Goal: Use online tool/utility: Utilize a website feature to perform a specific function

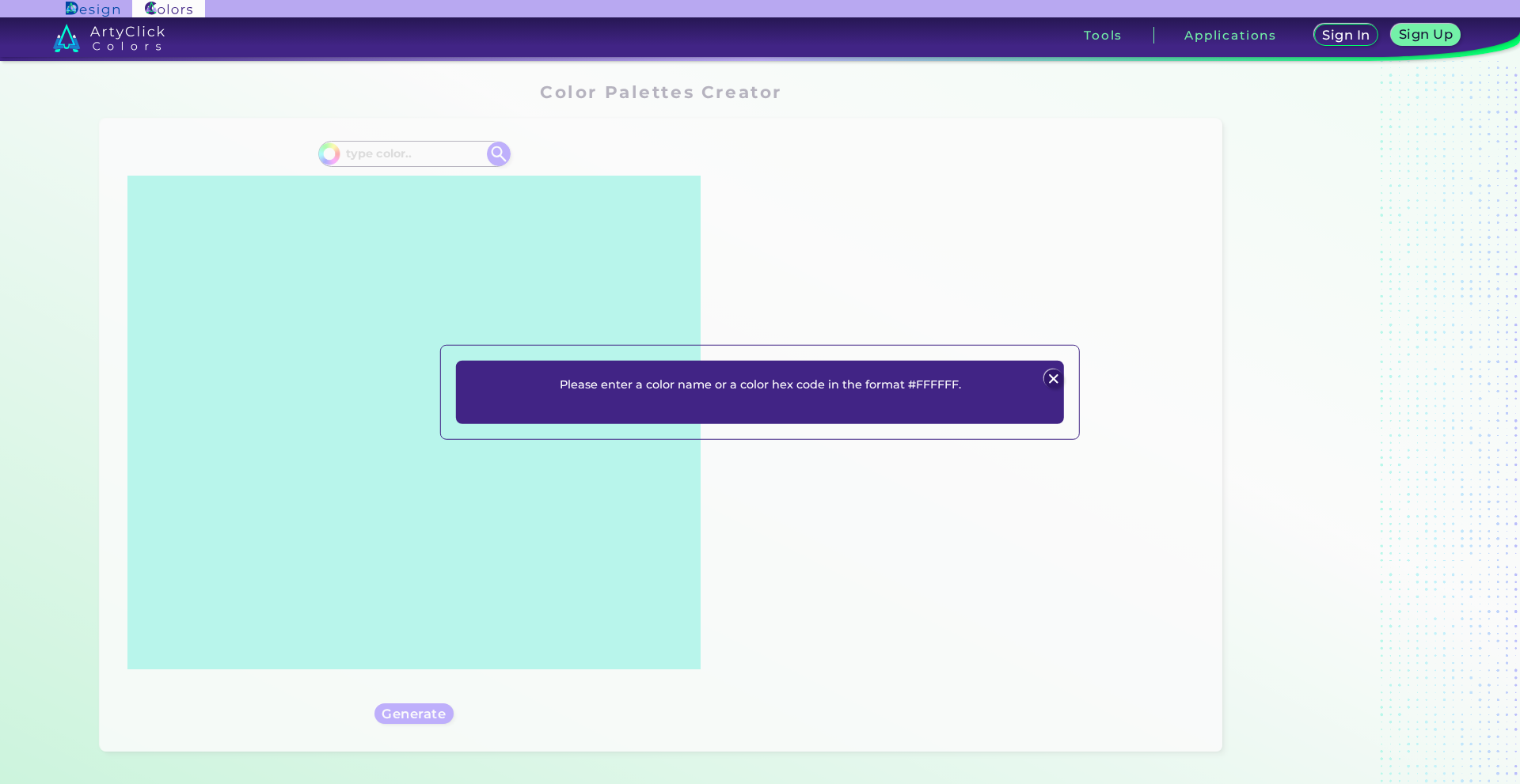
click at [426, 167] on div "Please enter a color name or a color hex code in the format #FFFFFF. Plans Sign…" at bounding box center [760, 392] width 1520 height 784
click at [674, 384] on p "Please enter a color name or a color hex code in the format #FFFFFF." at bounding box center [760, 384] width 401 height 19
click at [1047, 379] on img at bounding box center [1053, 379] width 19 height 19
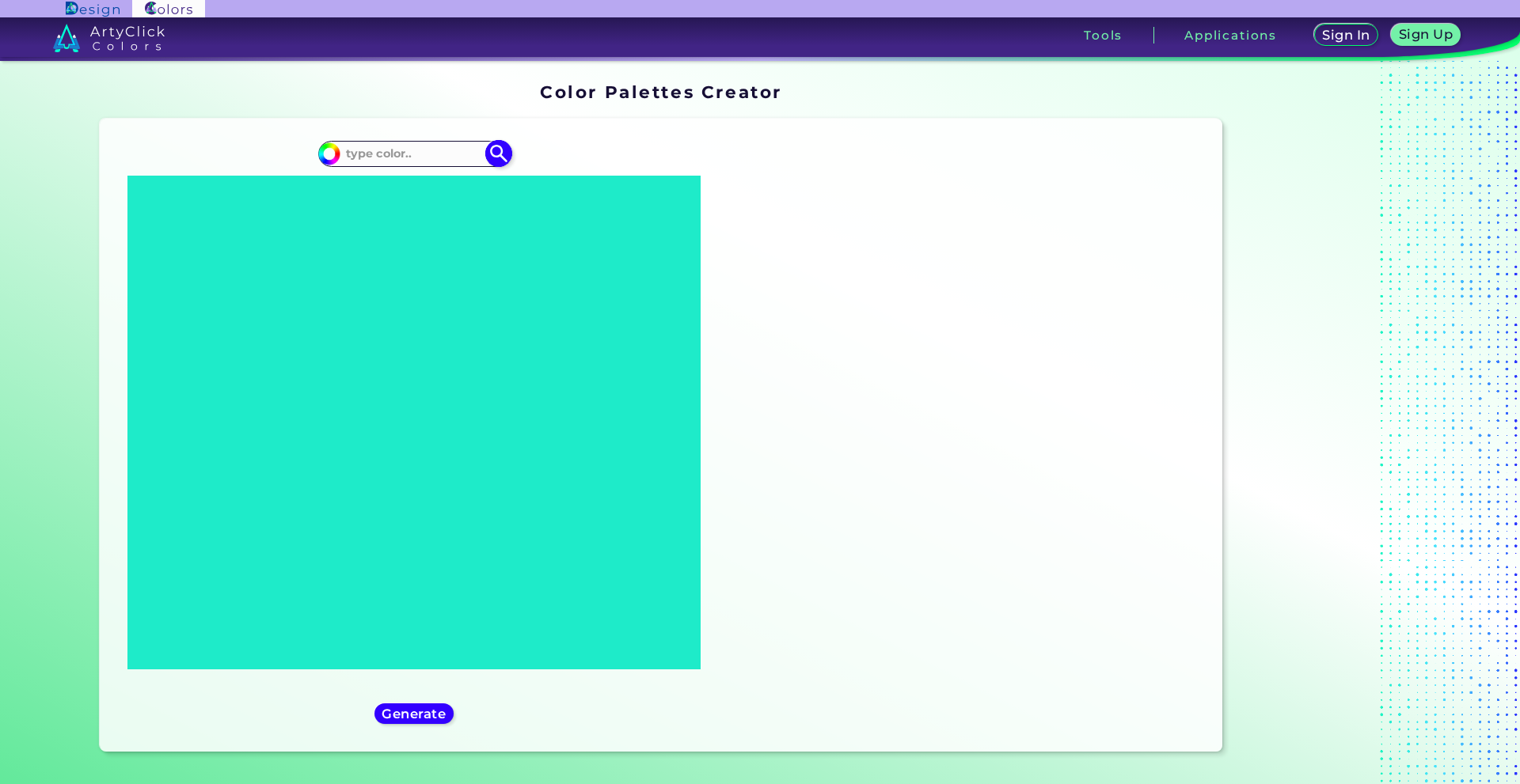
click at [413, 164] on input at bounding box center [414, 154] width 148 height 22
click at [495, 167] on img at bounding box center [498, 154] width 28 height 28
type input "#000000"
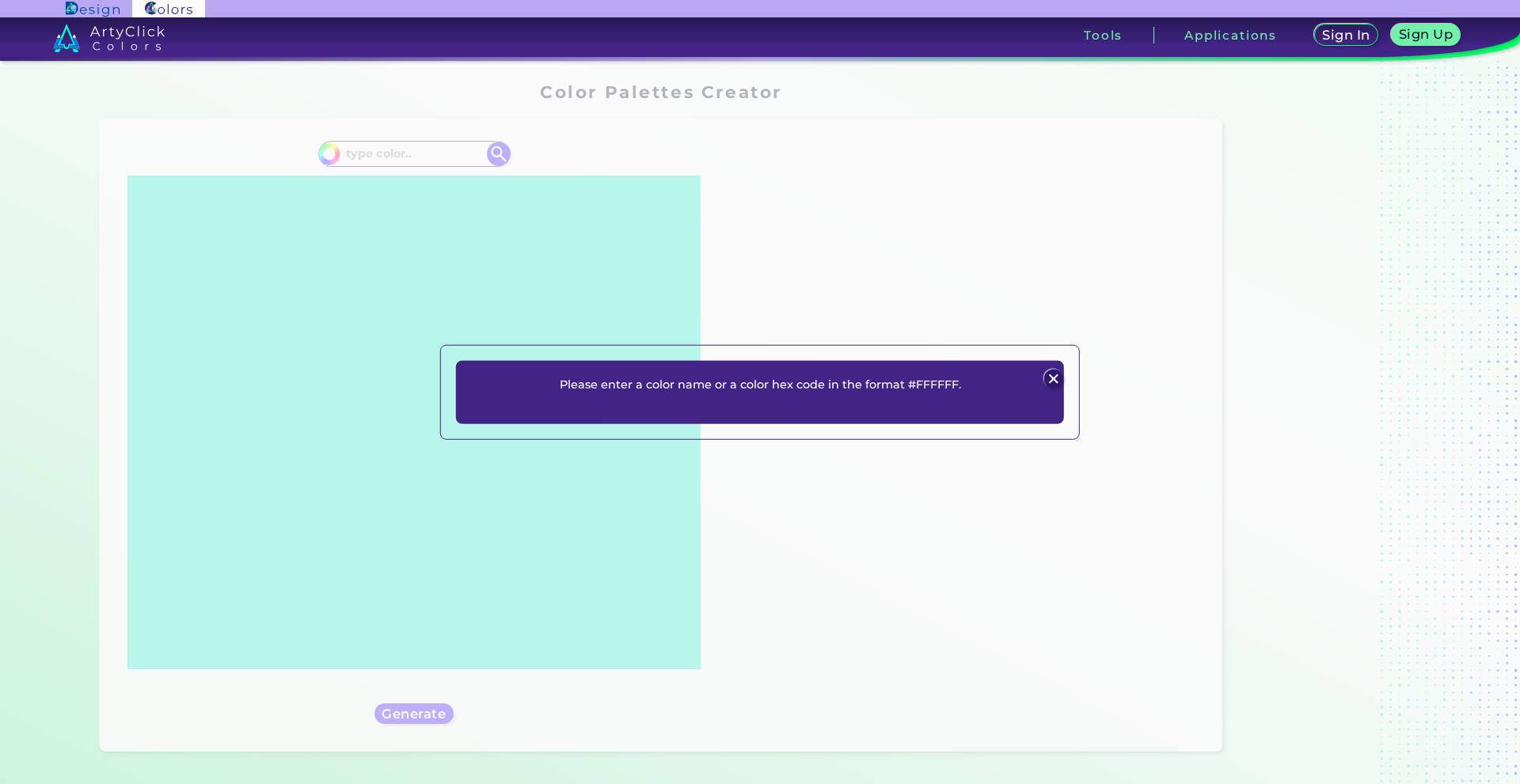
click at [1044, 377] on img at bounding box center [1053, 379] width 19 height 19
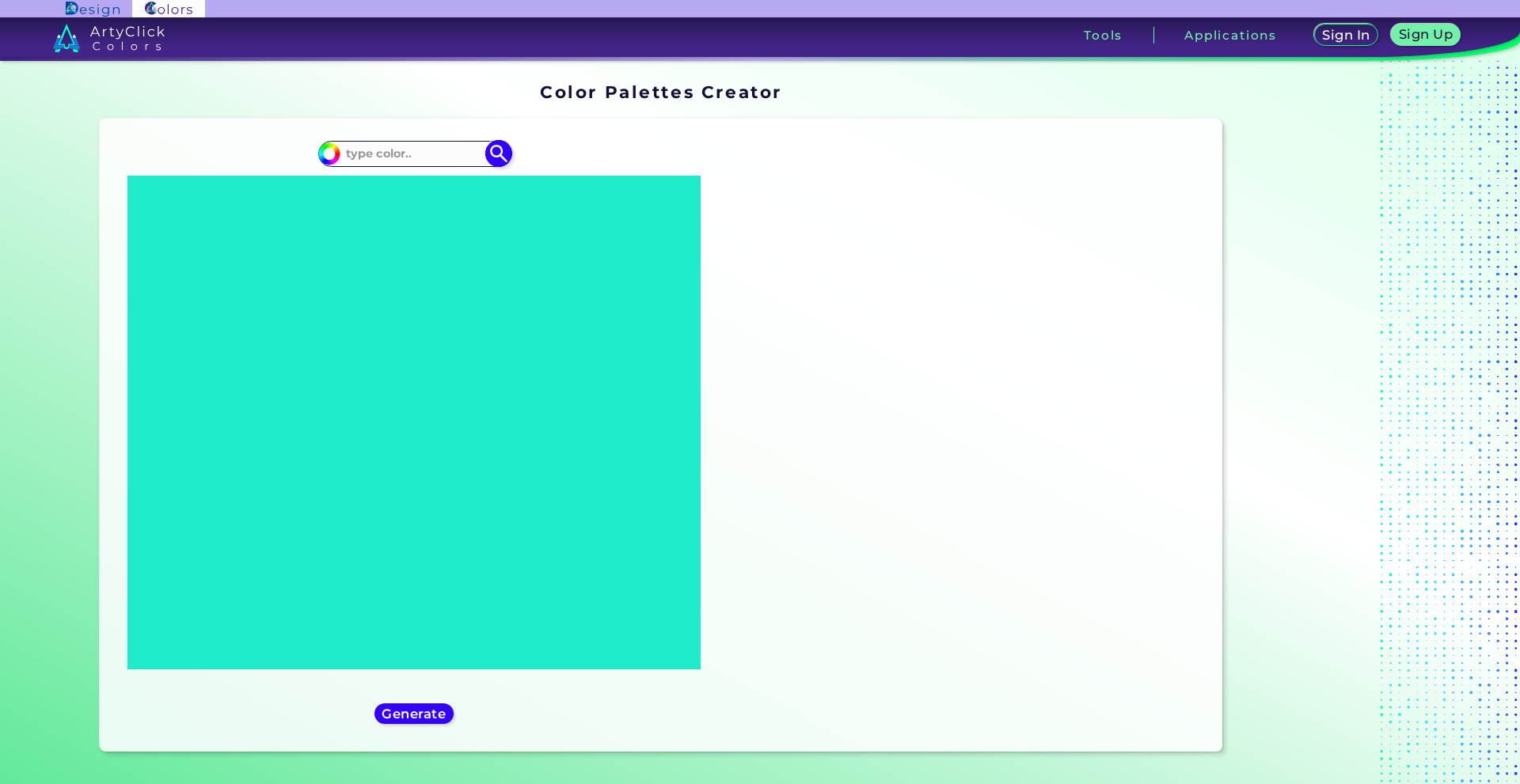
click at [433, 164] on input at bounding box center [414, 154] width 148 height 22
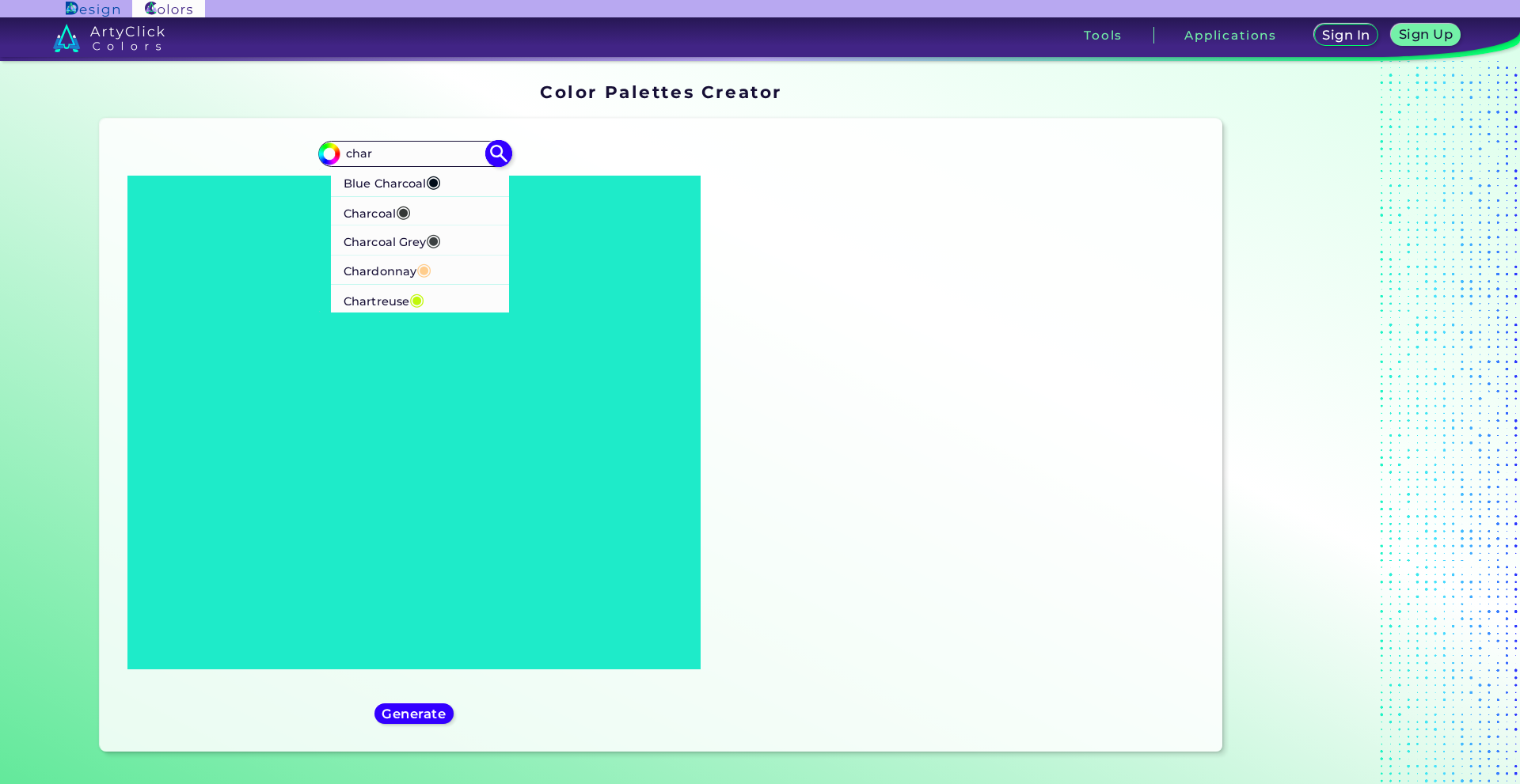
type input "char"
click at [426, 250] on p "Charcoal Grey ◉" at bounding box center [393, 240] width 97 height 30
type input "#3c4142"
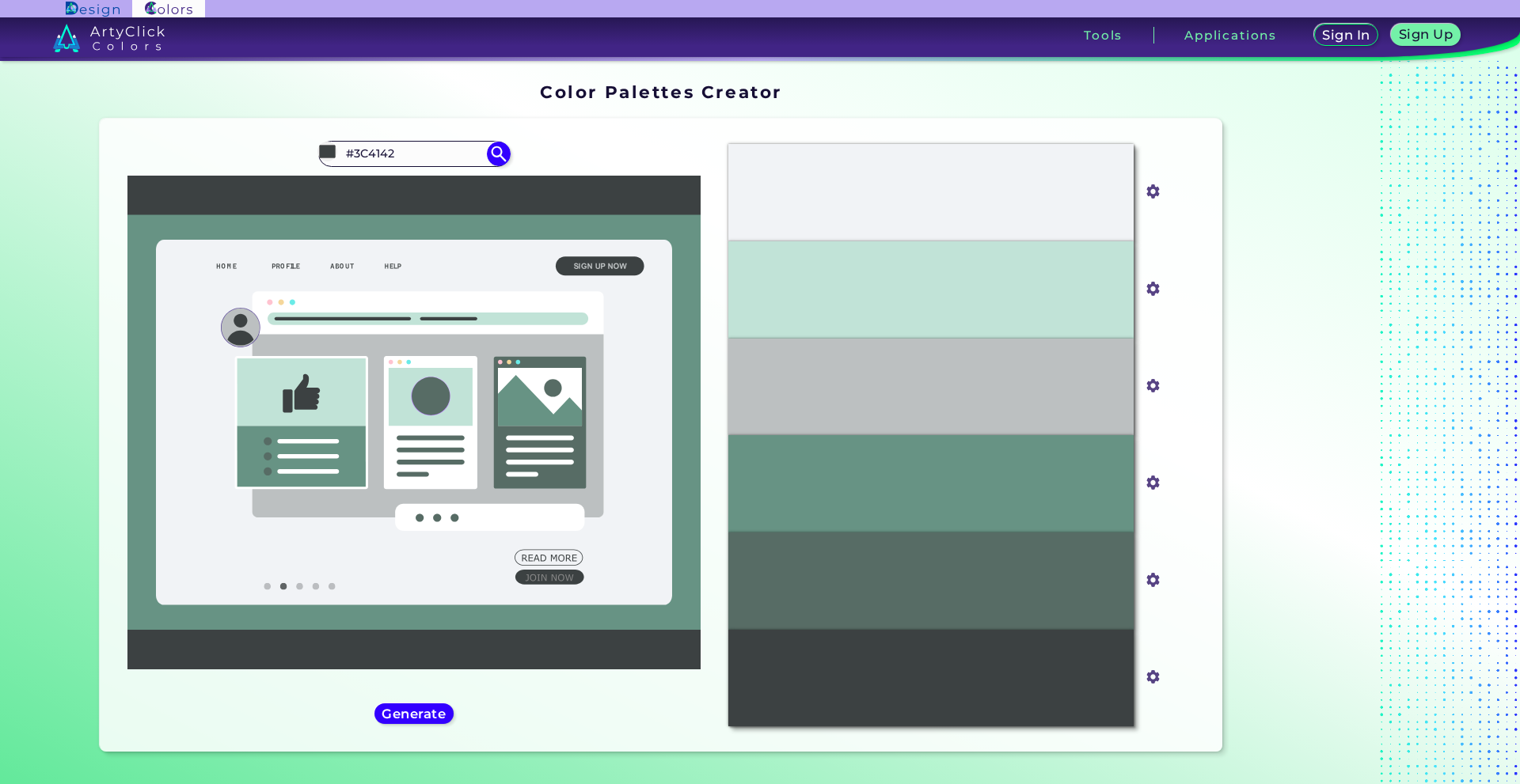
drag, startPoint x: 439, startPoint y: 158, endPoint x: 259, endPoint y: 160, distance: 180.0
click at [259, 160] on div "#3c4142 #3C4142 Blue Charcoal ◉ Charcoal ◉ Charcoal Grey ◉ Chardonnay ◉ Chartre…" at bounding box center [414, 435] width 604 height 608
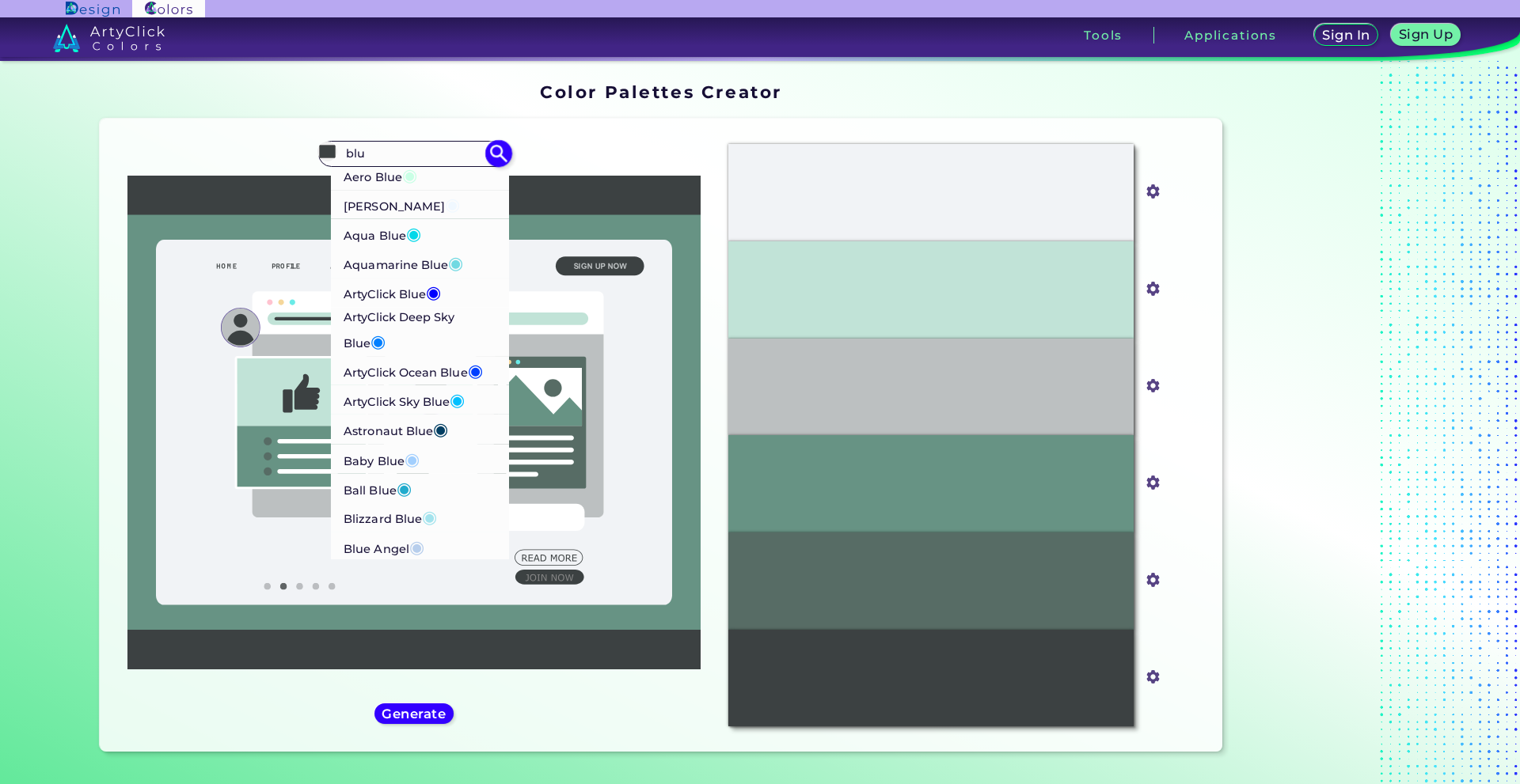
type input "blu"
click at [407, 357] on p "ArtyClick Deep Sky Blue ◉" at bounding box center [420, 332] width 154 height 49
type input "#007fff"
type input "#007FFF"
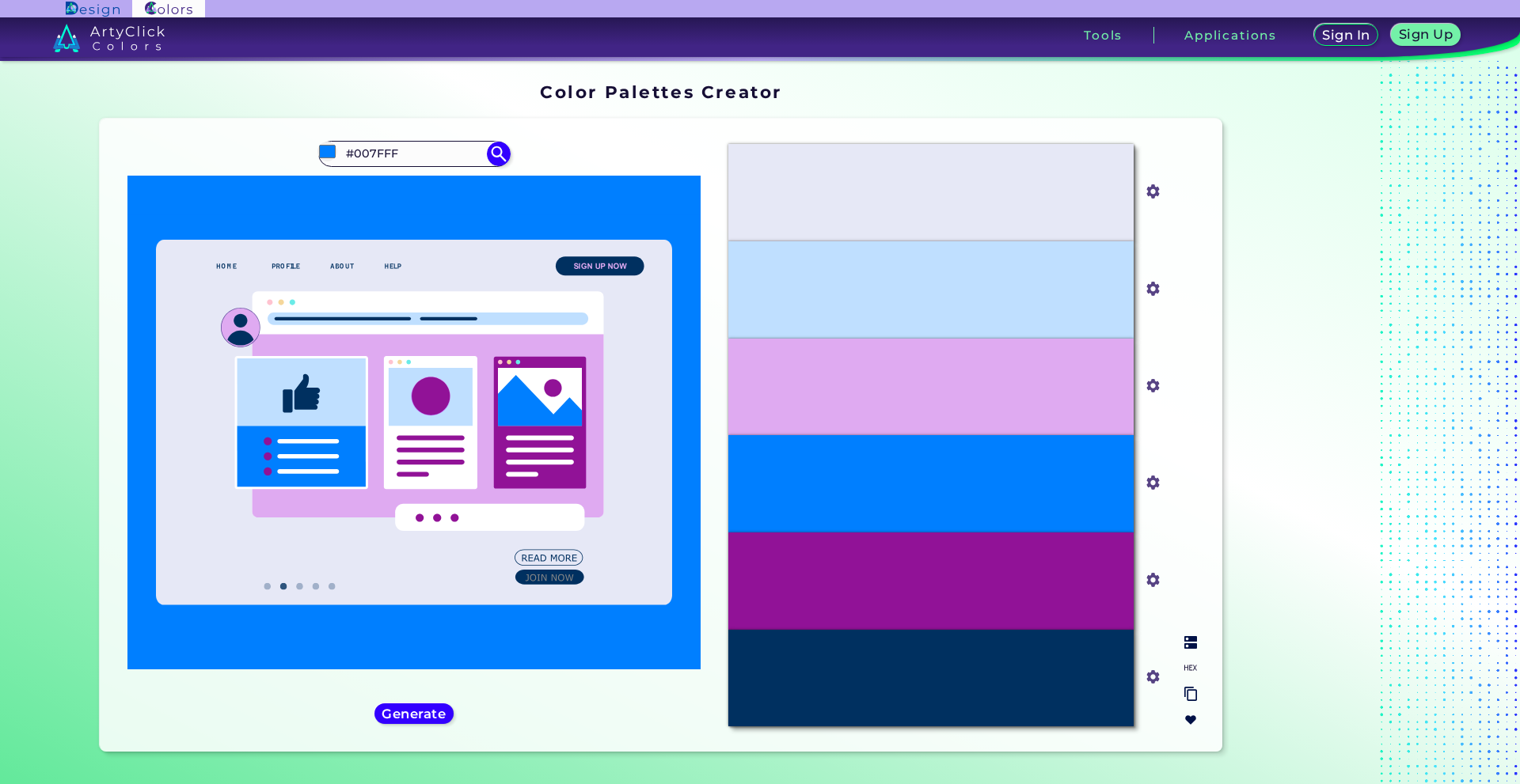
click at [1184, 666] on img at bounding box center [1190, 668] width 13 height 13
drag, startPoint x: 966, startPoint y: 494, endPoint x: 878, endPoint y: 488, distance: 88.2
click at [878, 488] on div "#007FFF" at bounding box center [931, 484] width 405 height 97
copy p "#007FFF"
click at [511, 157] on img at bounding box center [498, 154] width 28 height 28
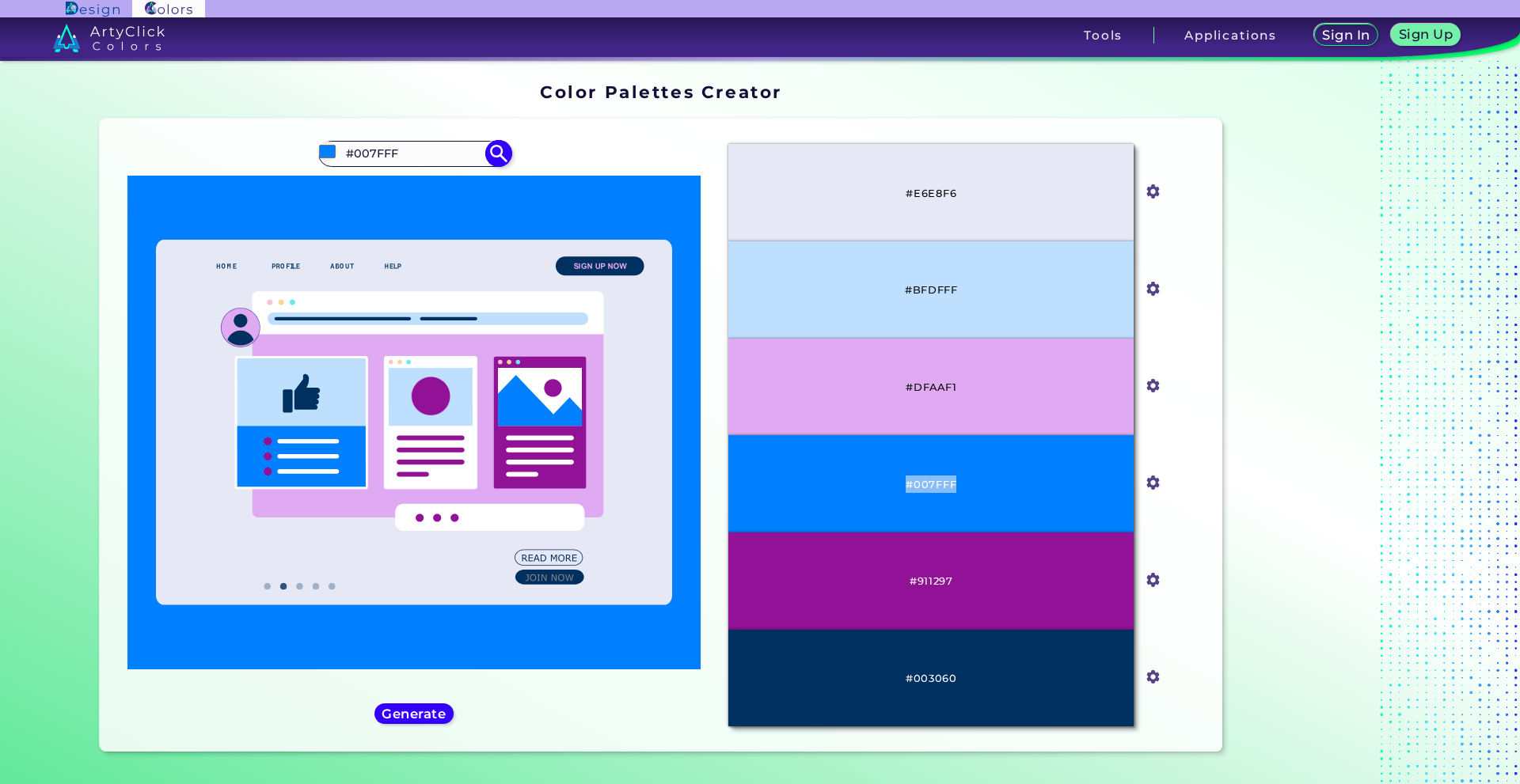
type input "#007fff"
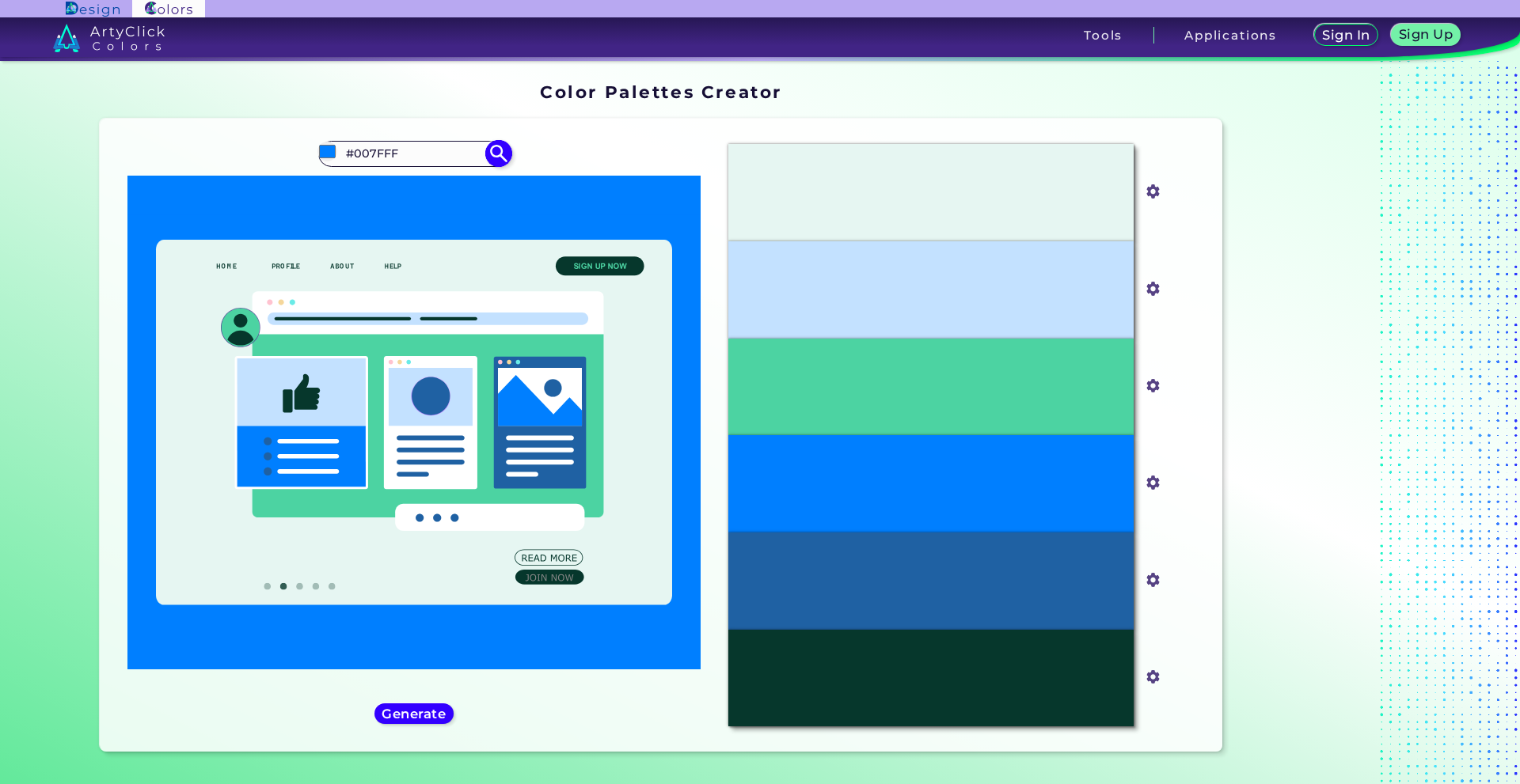
drag, startPoint x: 399, startPoint y: 174, endPoint x: 345, endPoint y: 177, distance: 54.1
click at [345, 166] on div "#007fff #007FFF Aero Blue ◉ [PERSON_NAME] Blue ◉ Aqua Blue ◉ Aquamarine Blue ◉ …" at bounding box center [414, 154] width 191 height 26
type input "#"
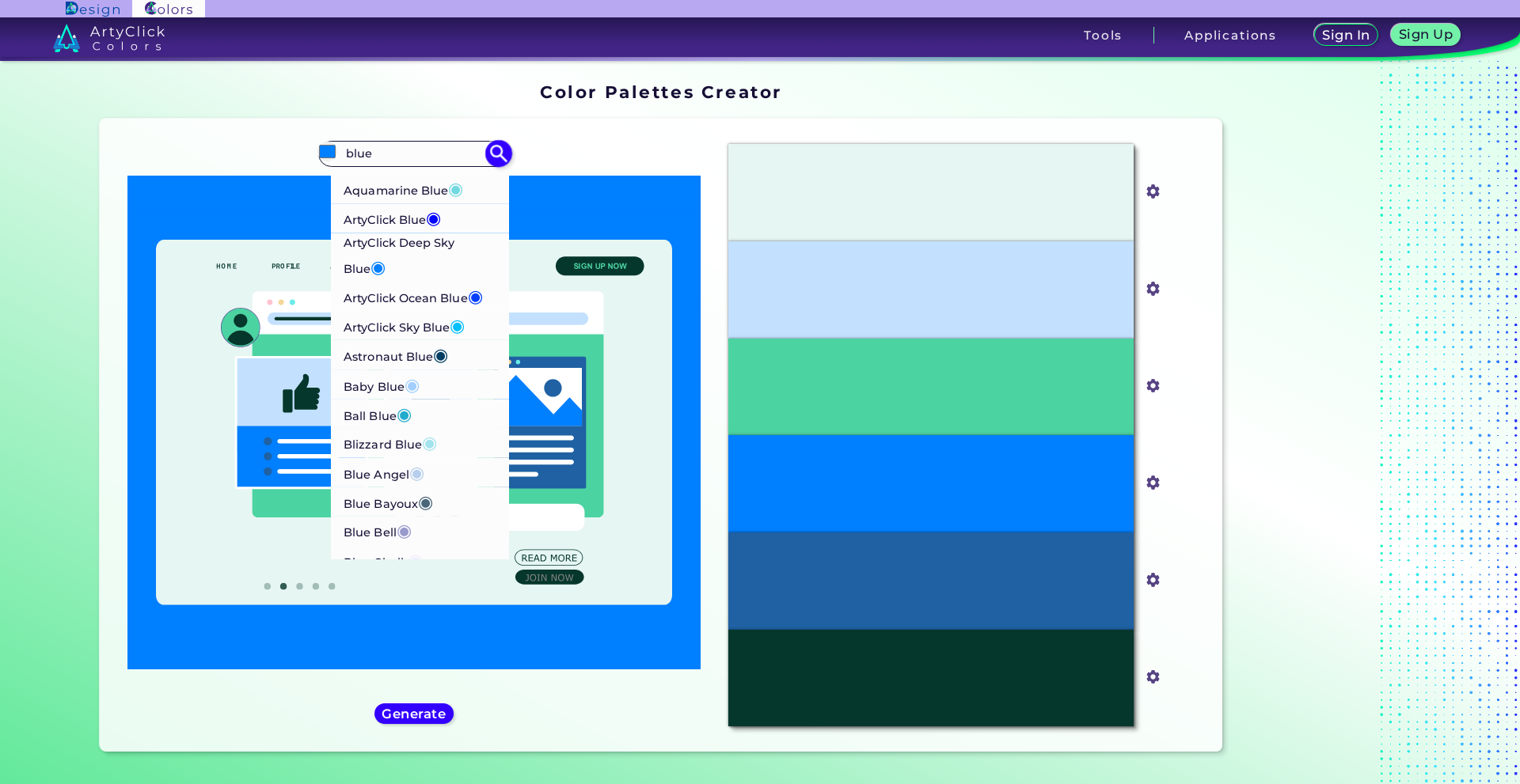
scroll to position [158, 0]
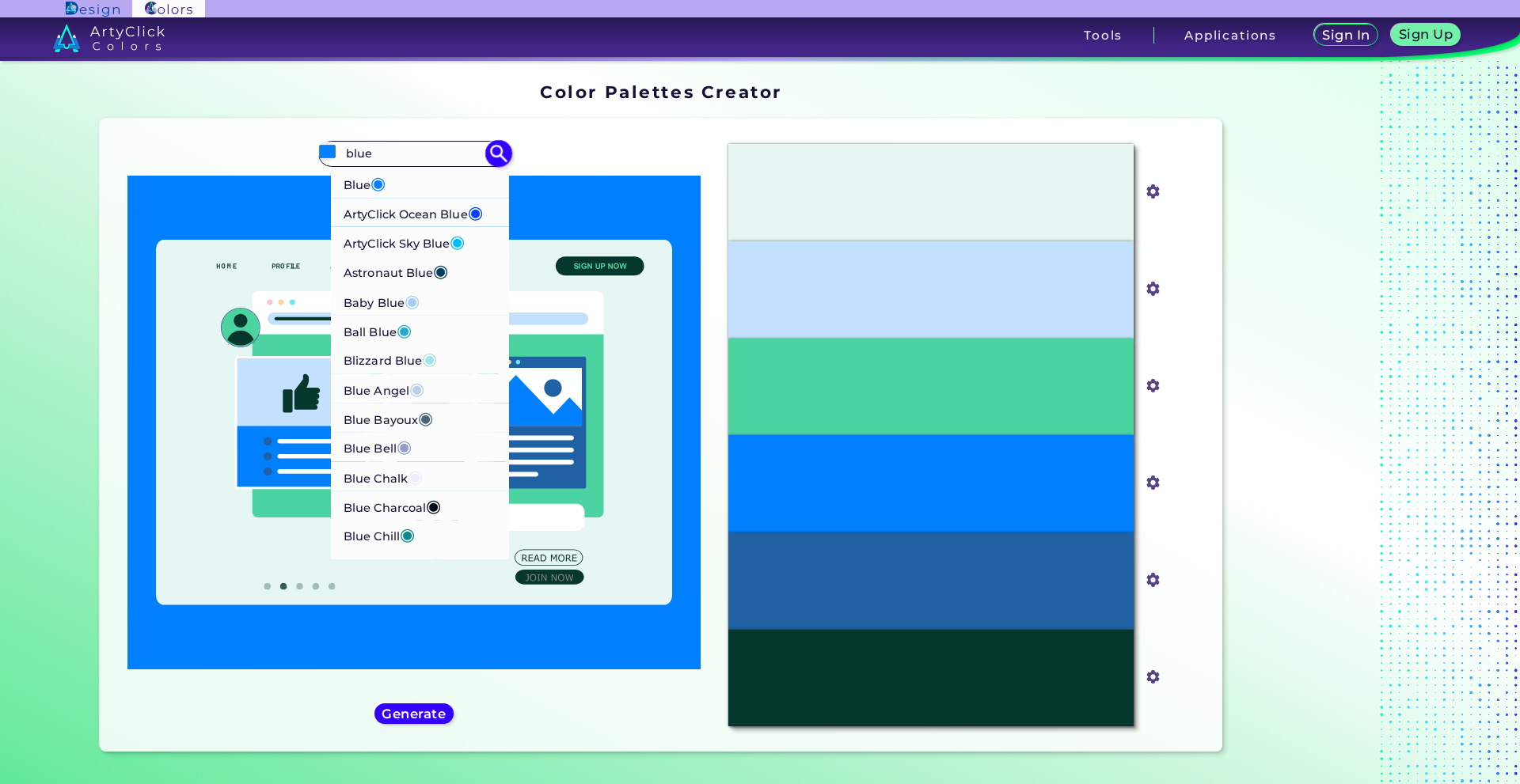
type input "blue"
click at [427, 315] on li "Baby Blue ◉" at bounding box center [420, 300] width 179 height 30
type input "#a2cffe"
type input "#A2CFFE"
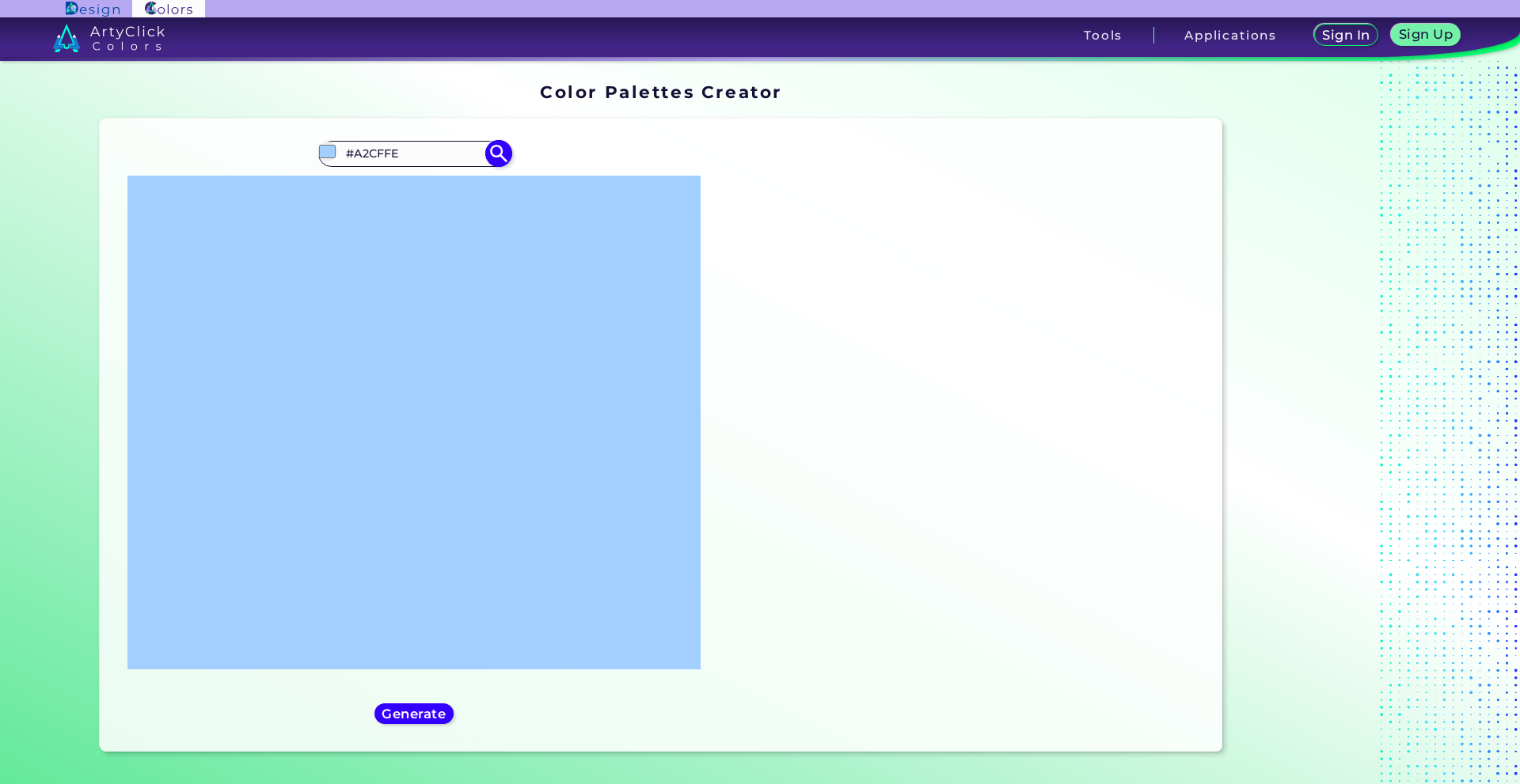
scroll to position [0, 0]
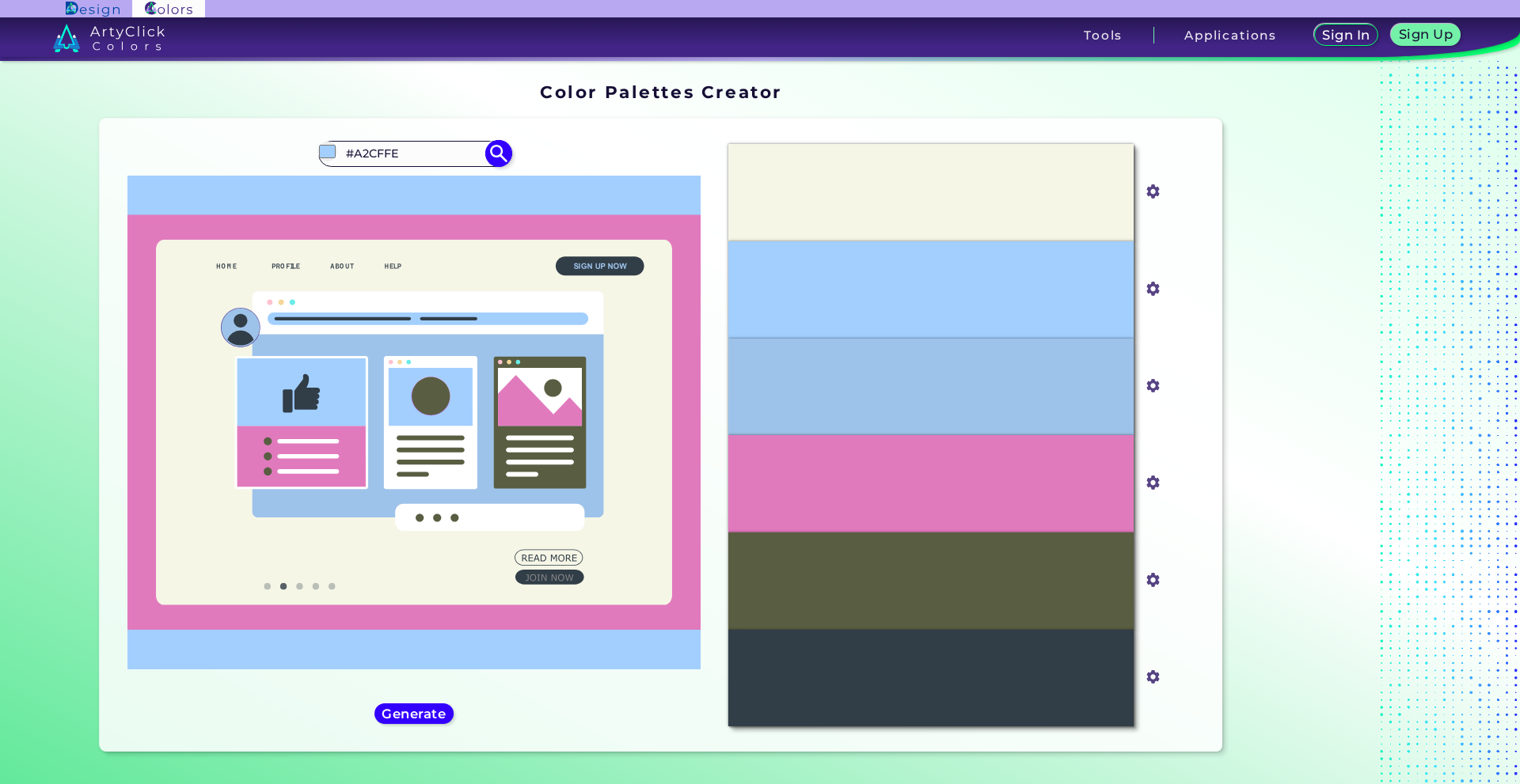
click at [496, 164] on img at bounding box center [498, 154] width 28 height 28
type input "#a2cffe"
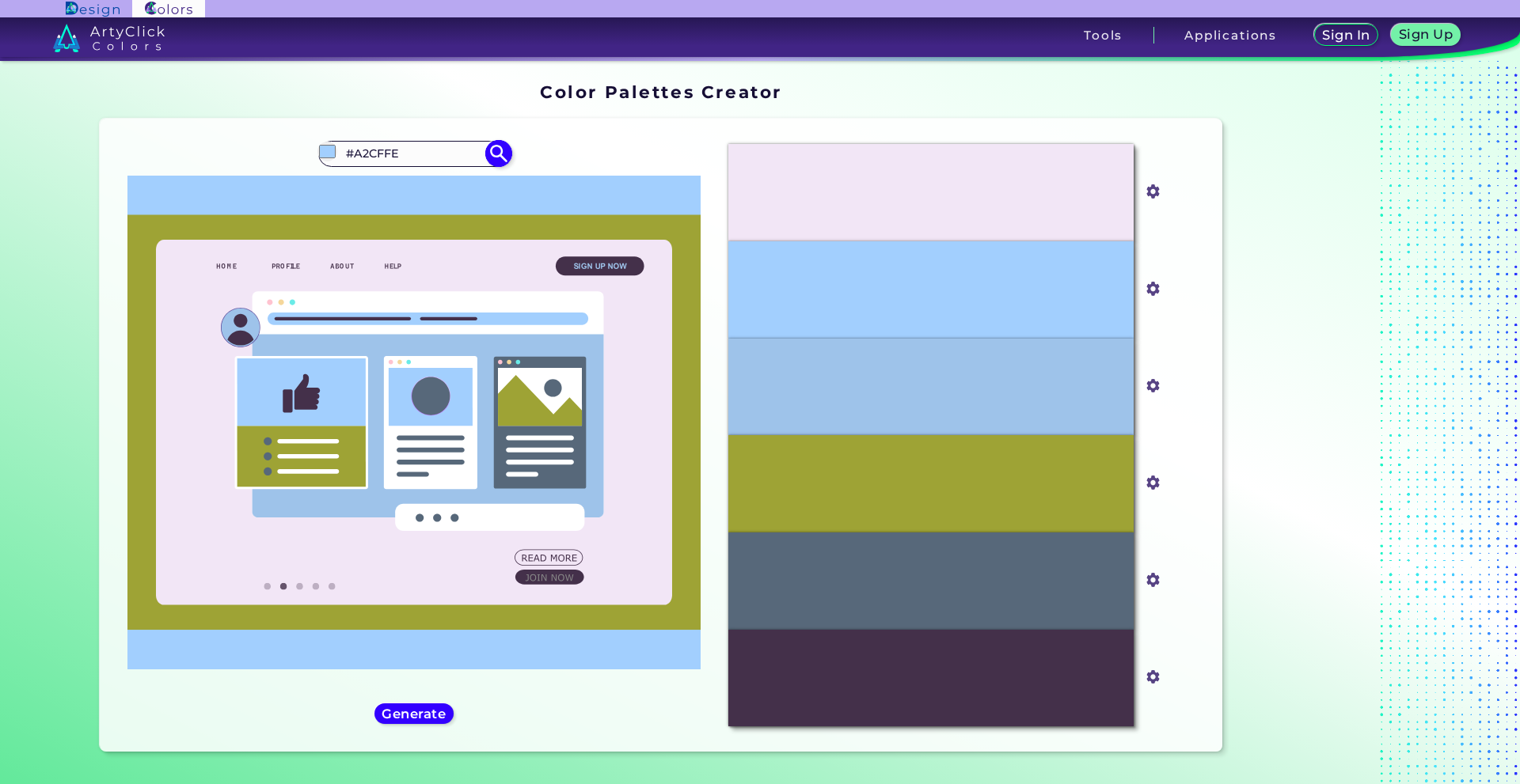
click at [452, 160] on input "#A2CFFE" at bounding box center [414, 154] width 148 height 22
drag, startPoint x: 436, startPoint y: 166, endPoint x: 273, endPoint y: 160, distance: 163.1
click at [273, 160] on div "#a2cffe #A2CFFE Aero Blue ◉ [PERSON_NAME] Blue ◉ Aqua Blue ◉ Aquamarine Blue ◉ …" at bounding box center [414, 435] width 604 height 608
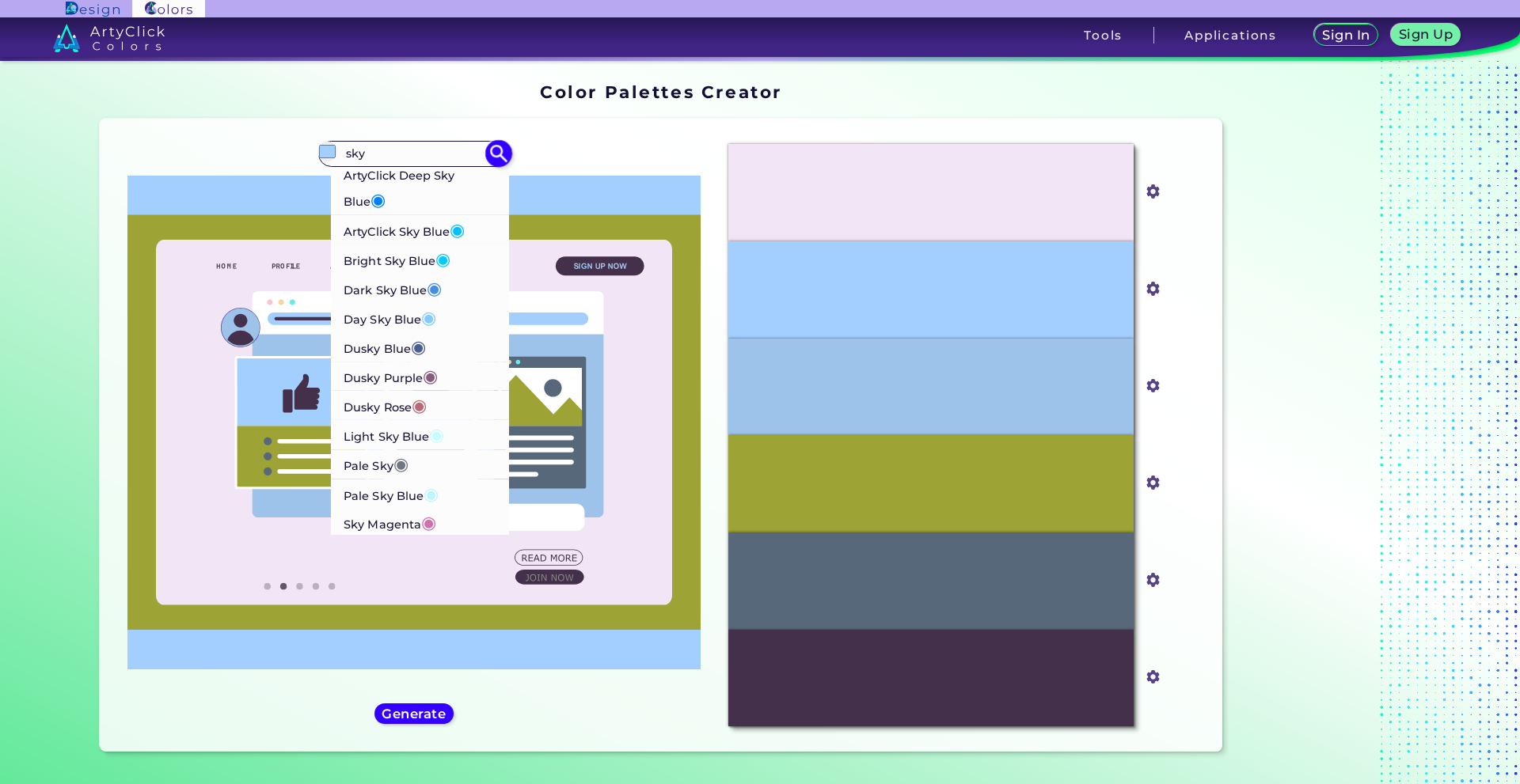
type input "sky"
click at [424, 273] on p "Bright Sky Blue ◉" at bounding box center [397, 258] width 107 height 30
type input "#02ccfe"
type input "#02CCFE"
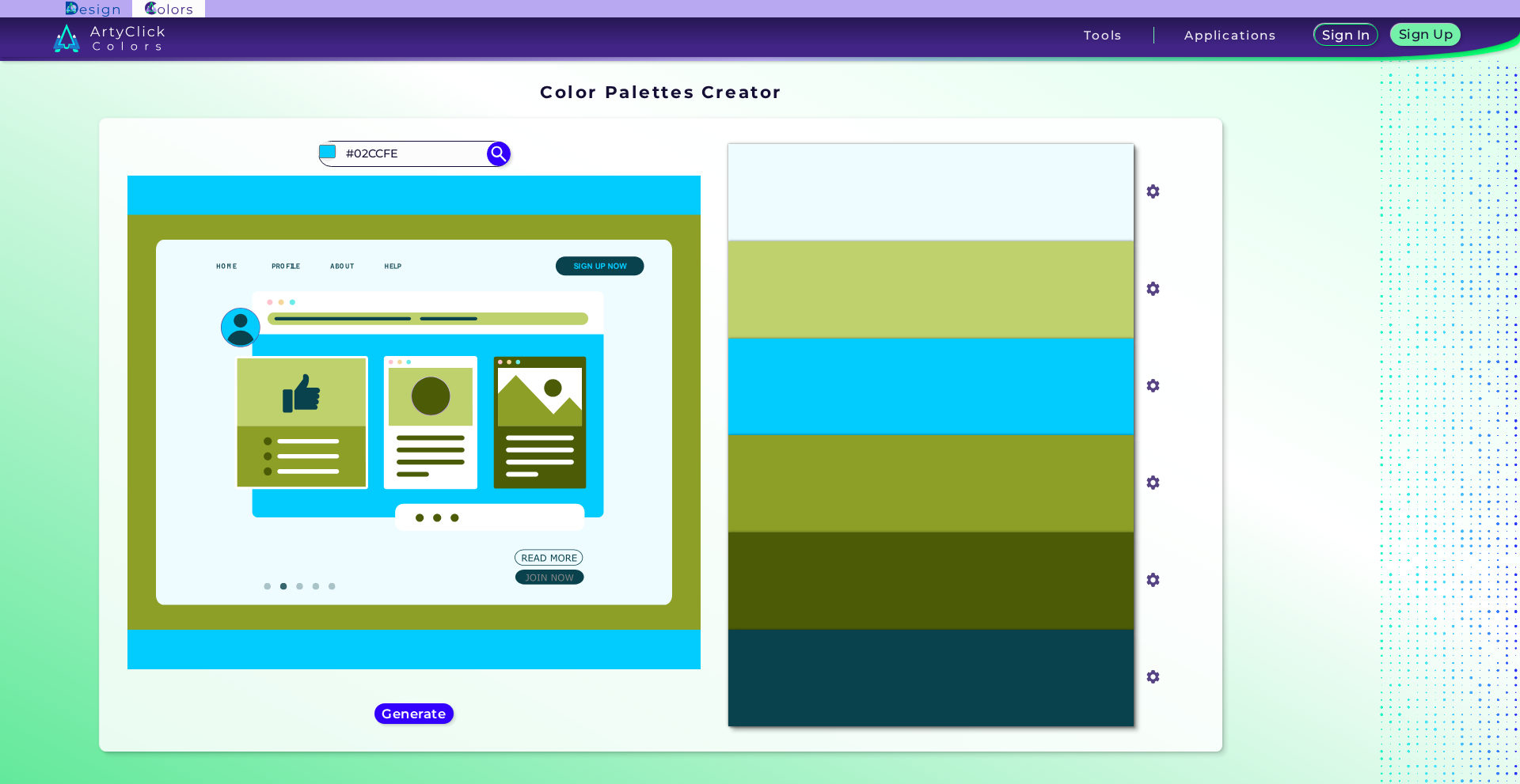
drag, startPoint x: 425, startPoint y: 165, endPoint x: 231, endPoint y: 153, distance: 194.4
click at [231, 153] on div "#02ccfe #02CCFE ArtyClick Deep Sky Blue ◉ ArtyClick Sky Blue ◉ Bright Sky Blue …" at bounding box center [414, 435] width 604 height 608
click at [427, 160] on input "sanda" at bounding box center [414, 154] width 148 height 22
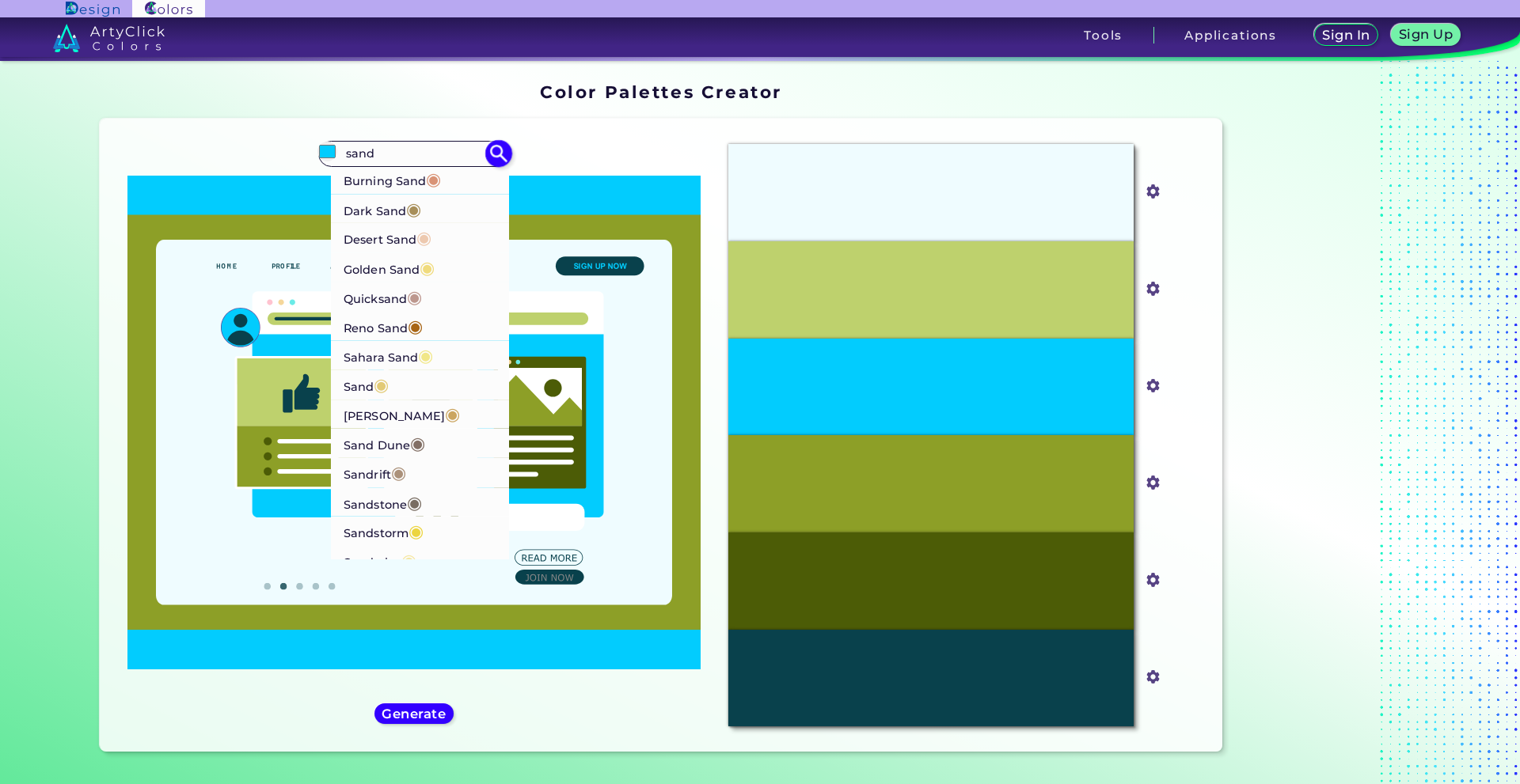
type input "sand"
click at [460, 253] on li "Desert Sand ◉" at bounding box center [420, 238] width 179 height 30
type input "#edc9af"
type input "#EDC9AF"
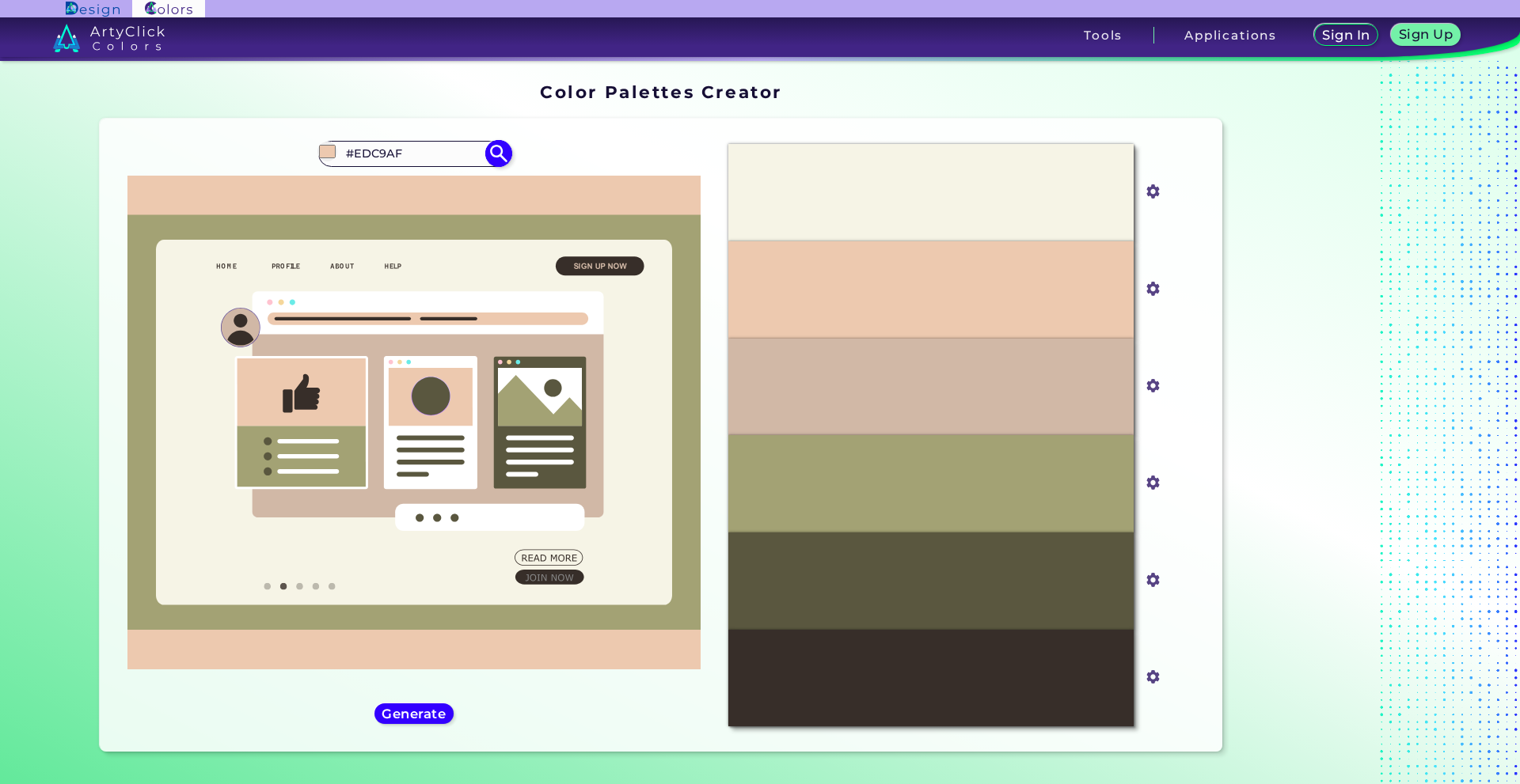
click at [428, 159] on input "#EDC9AF" at bounding box center [414, 154] width 148 height 22
drag, startPoint x: 428, startPoint y: 159, endPoint x: 260, endPoint y: 159, distance: 168.0
click at [260, 159] on div "#edc9af #EDC9AF Burning Sand ◉ Dark Sand ◉ Desert Sand ◉ Golden Sand ◉ Quicksan…" at bounding box center [414, 435] width 604 height 608
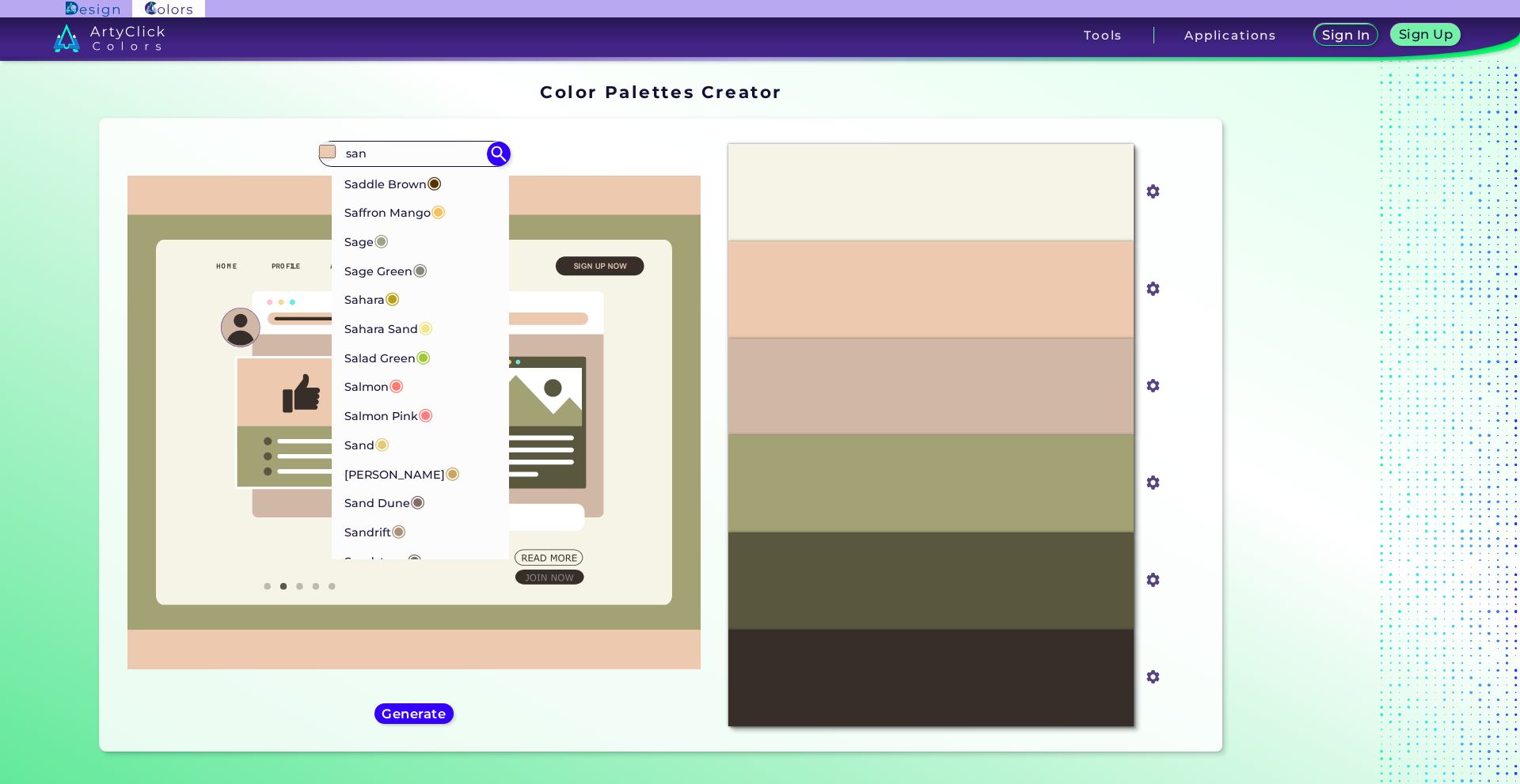
type input "sand"
drag, startPoint x: 422, startPoint y: 161, endPoint x: 320, endPoint y: 165, distance: 102.1
click at [320, 165] on div "#edc9af sand Burning Sand ◉ Dark Sand ◉ Desert Sand ◉ Golden Sand ◉ Quicksand ◉…" at bounding box center [414, 154] width 191 height 26
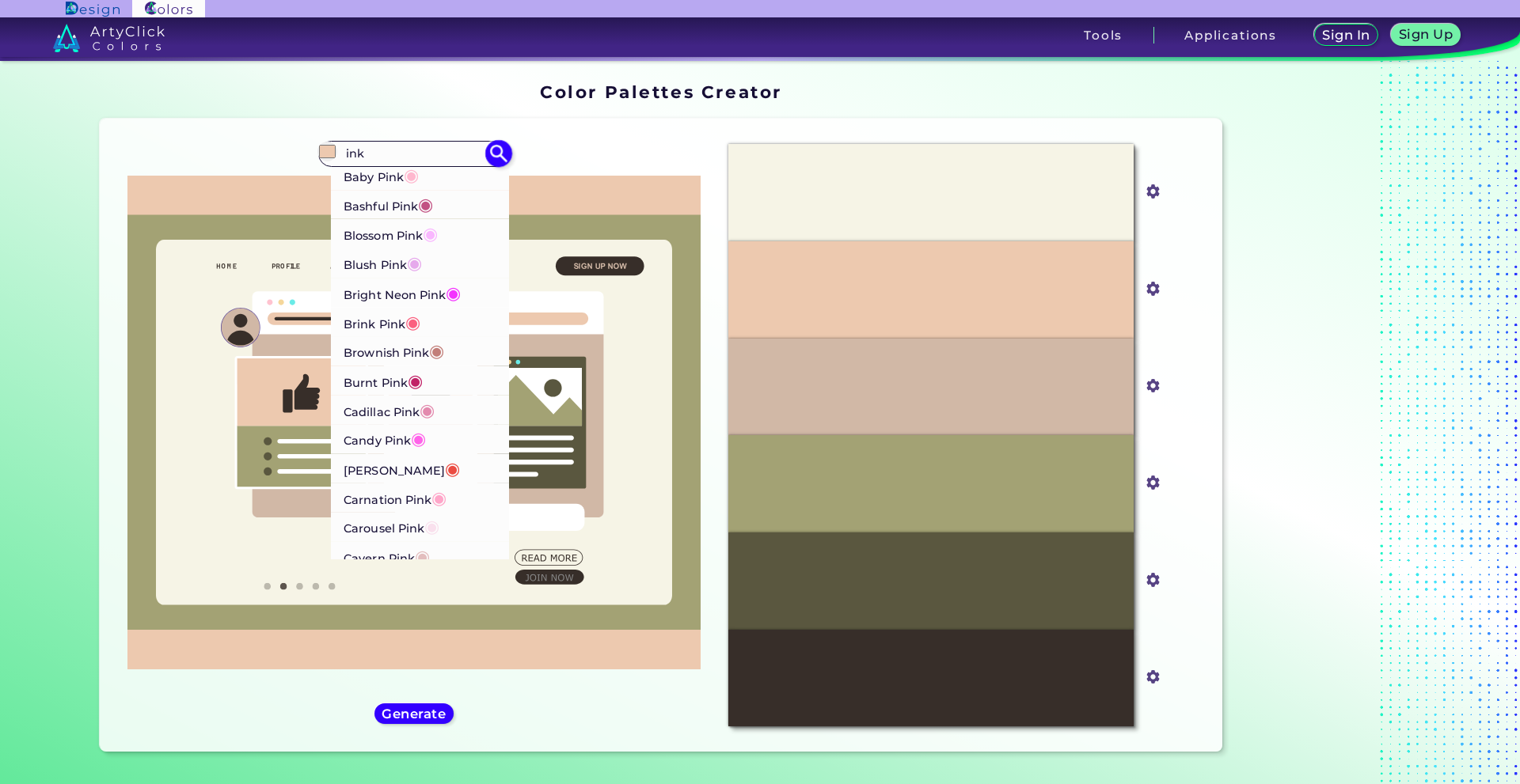
type input "ink"
click at [393, 248] on p "Blossom Pink ◉" at bounding box center [391, 233] width 94 height 30
type input "#f9b7ff"
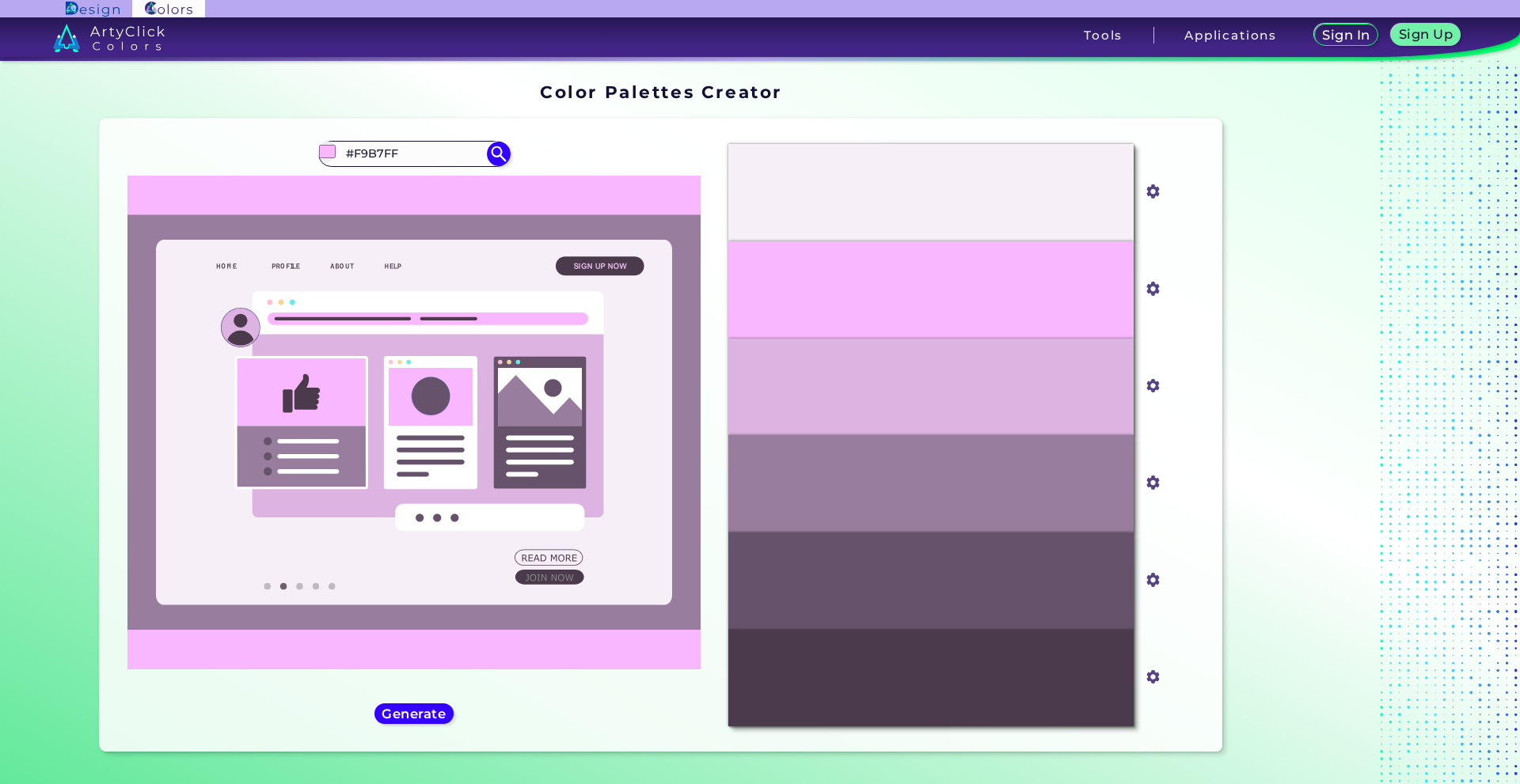
drag, startPoint x: 403, startPoint y: 160, endPoint x: 255, endPoint y: 160, distance: 148.0
click at [255, 160] on div "#f9b7ff #F9B7FF Baby Pink ◉ Bashful Pink ◉ Blossom Pink ◉ Blush Pink ◉ Bright N…" at bounding box center [414, 435] width 604 height 608
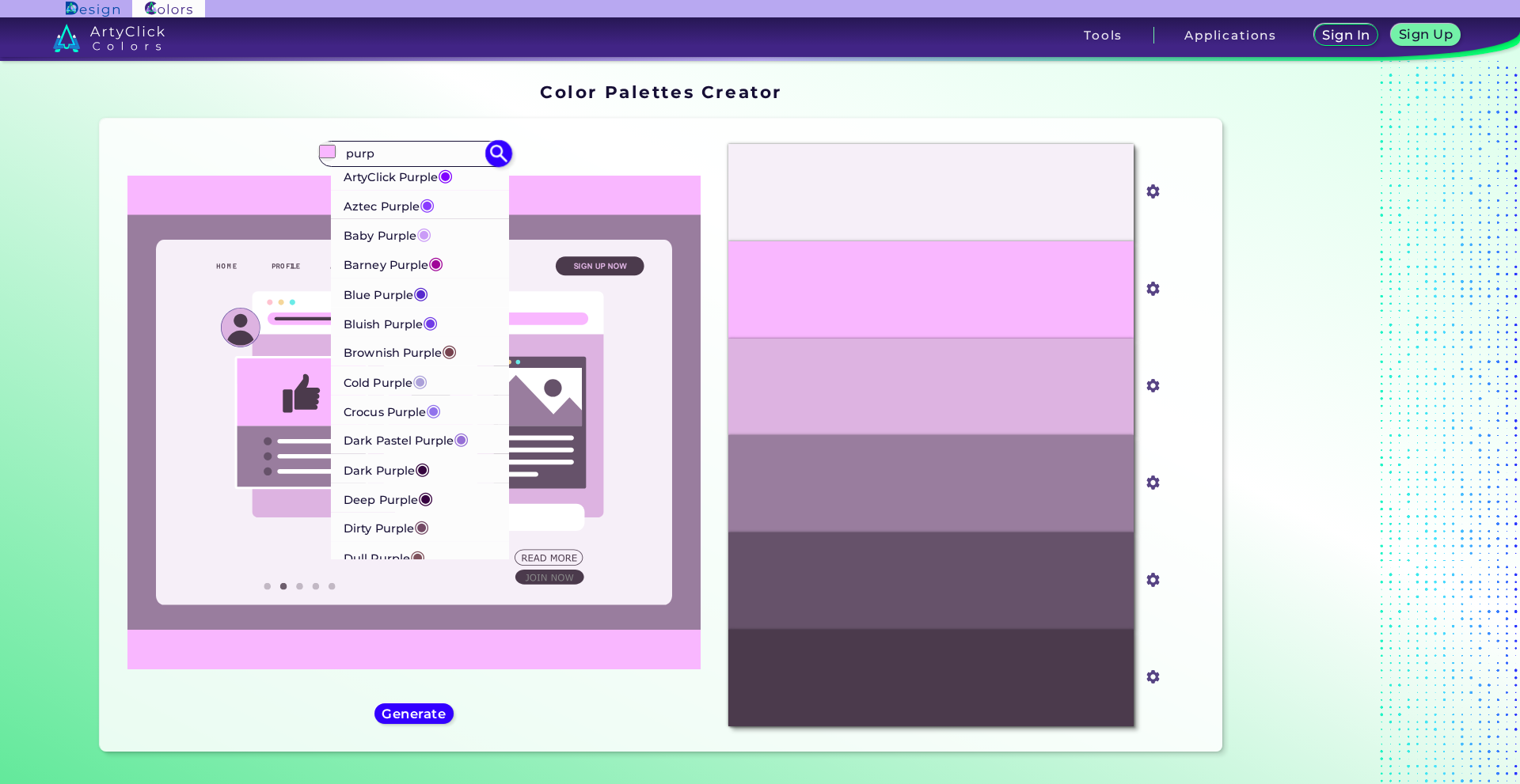
type input "purp"
click at [409, 424] on p "Crocus Purple ◉" at bounding box center [393, 409] width 97 height 30
type input "#9172ec"
type input "#9172EC"
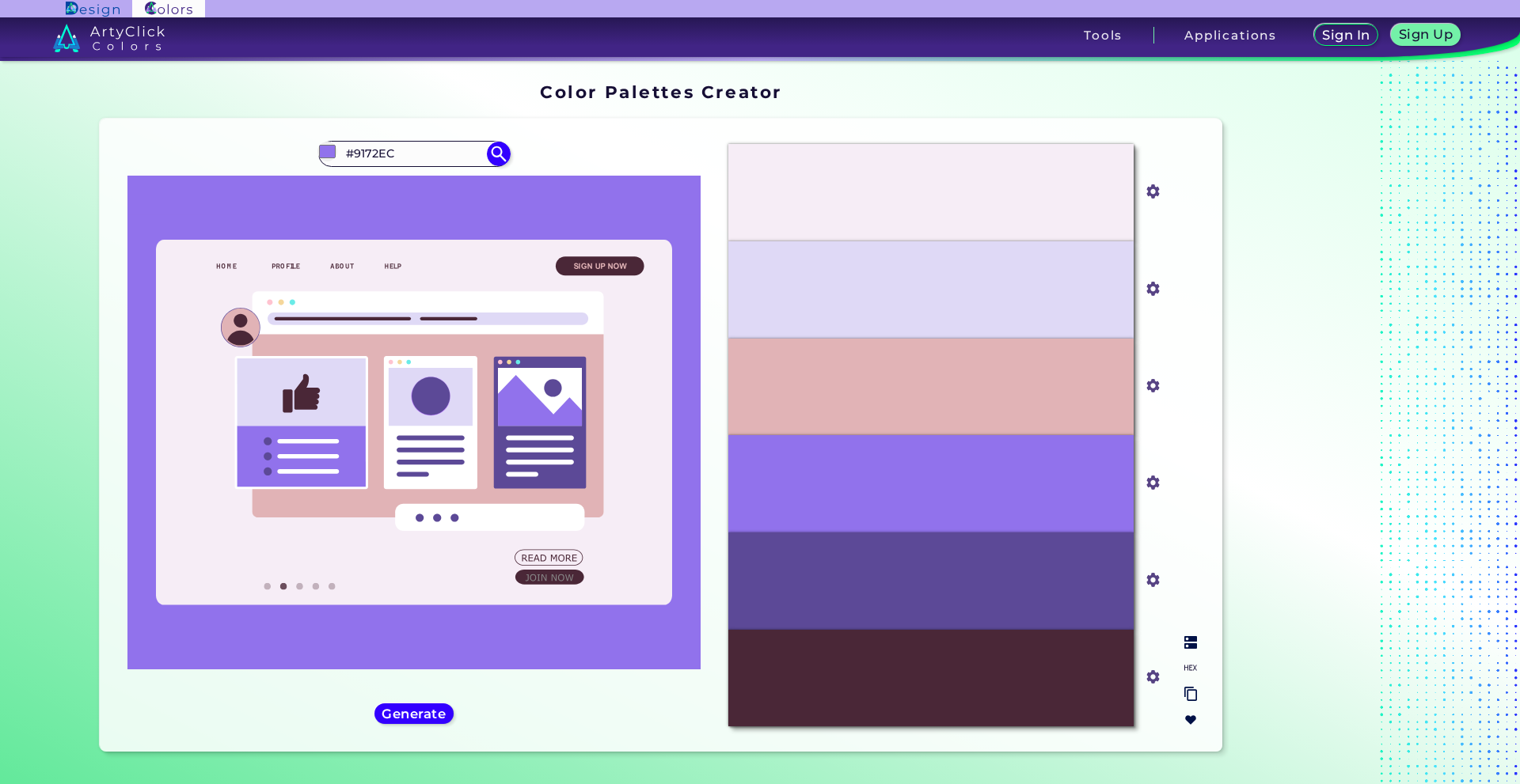
click at [1023, 493] on div "#9172EC" at bounding box center [931, 484] width 405 height 97
click at [830, 517] on div "#9172EC" at bounding box center [931, 484] width 405 height 97
click at [1140, 490] on input "#9172ec" at bounding box center [1150, 481] width 20 height 20
click at [442, 724] on div "Generate" at bounding box center [413, 715] width 71 height 19
click at [442, 720] on h5 "Generate" at bounding box center [413, 714] width 57 height 12
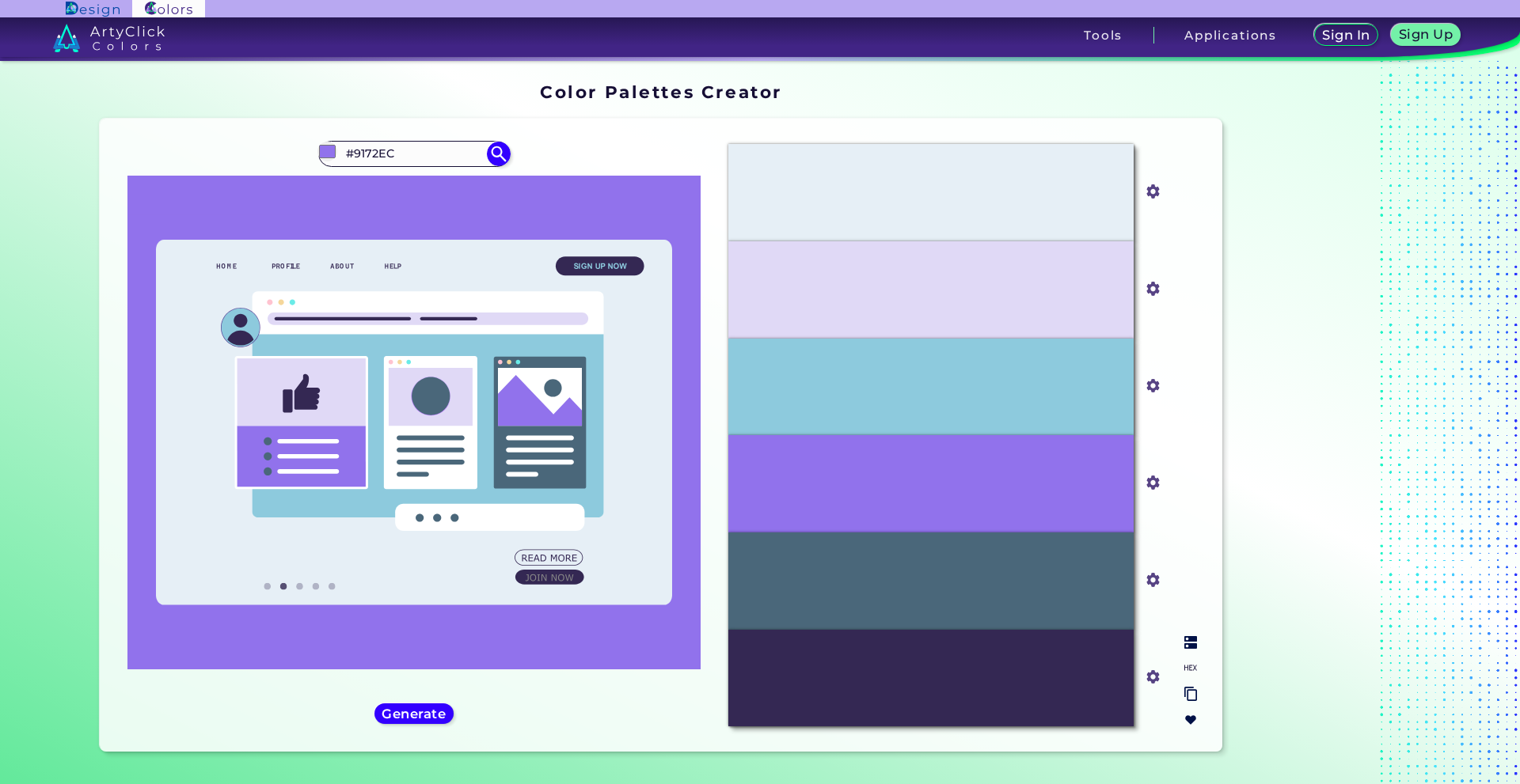
click at [1184, 670] on img at bounding box center [1190, 668] width 13 height 13
drag, startPoint x: 896, startPoint y: 493, endPoint x: 967, endPoint y: 501, distance: 71.4
click at [967, 501] on div "#9172EC" at bounding box center [931, 484] width 405 height 97
copy p "#9172EC"
drag, startPoint x: 452, startPoint y: 165, endPoint x: 303, endPoint y: 158, distance: 149.2
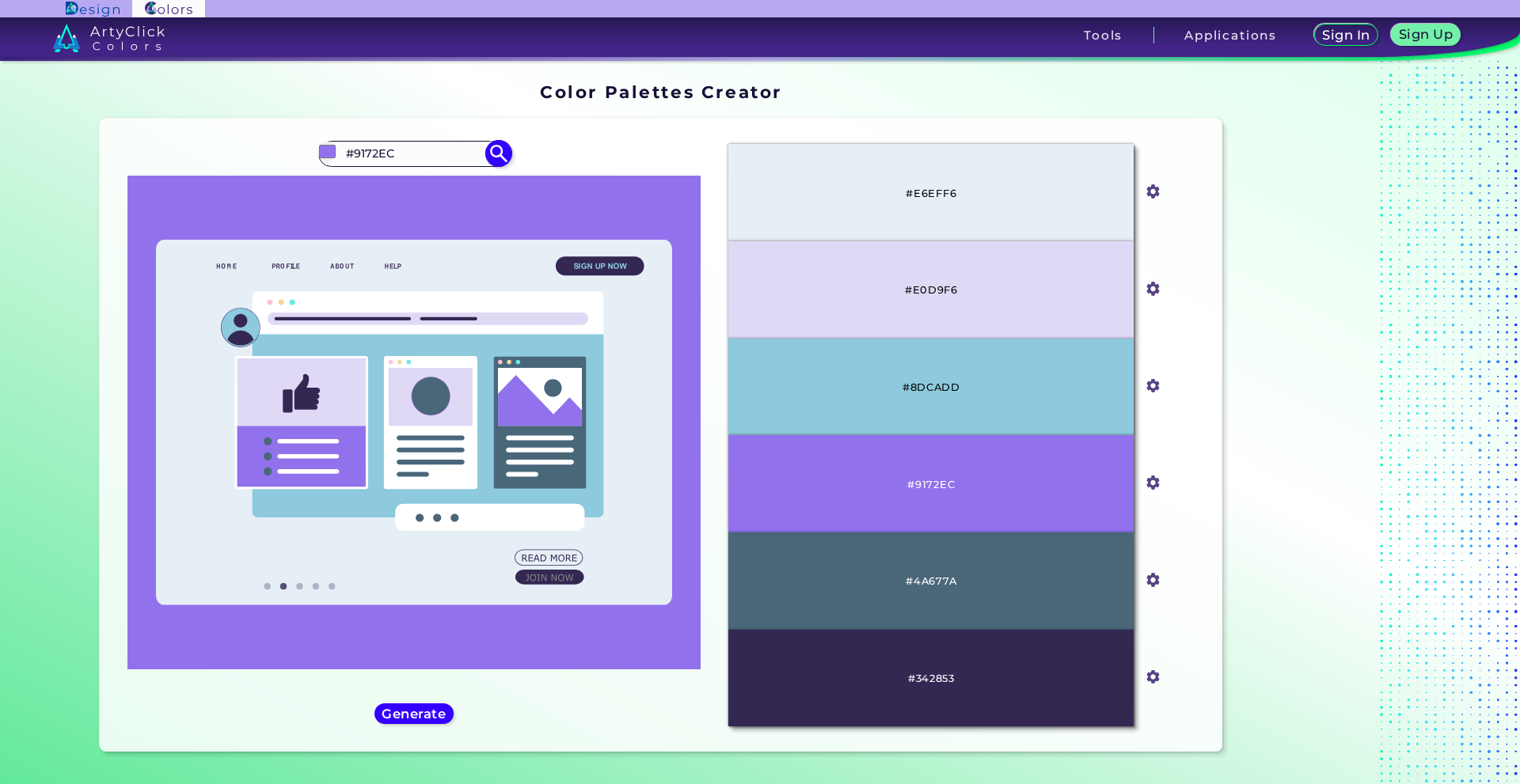
click at [318, 158] on div "#9172ec #9172EC ArtyClick Purple ◉ Aztec Purple ◉ Baby Purple ◉ Barney Purple ◉…" at bounding box center [414, 154] width 191 height 26
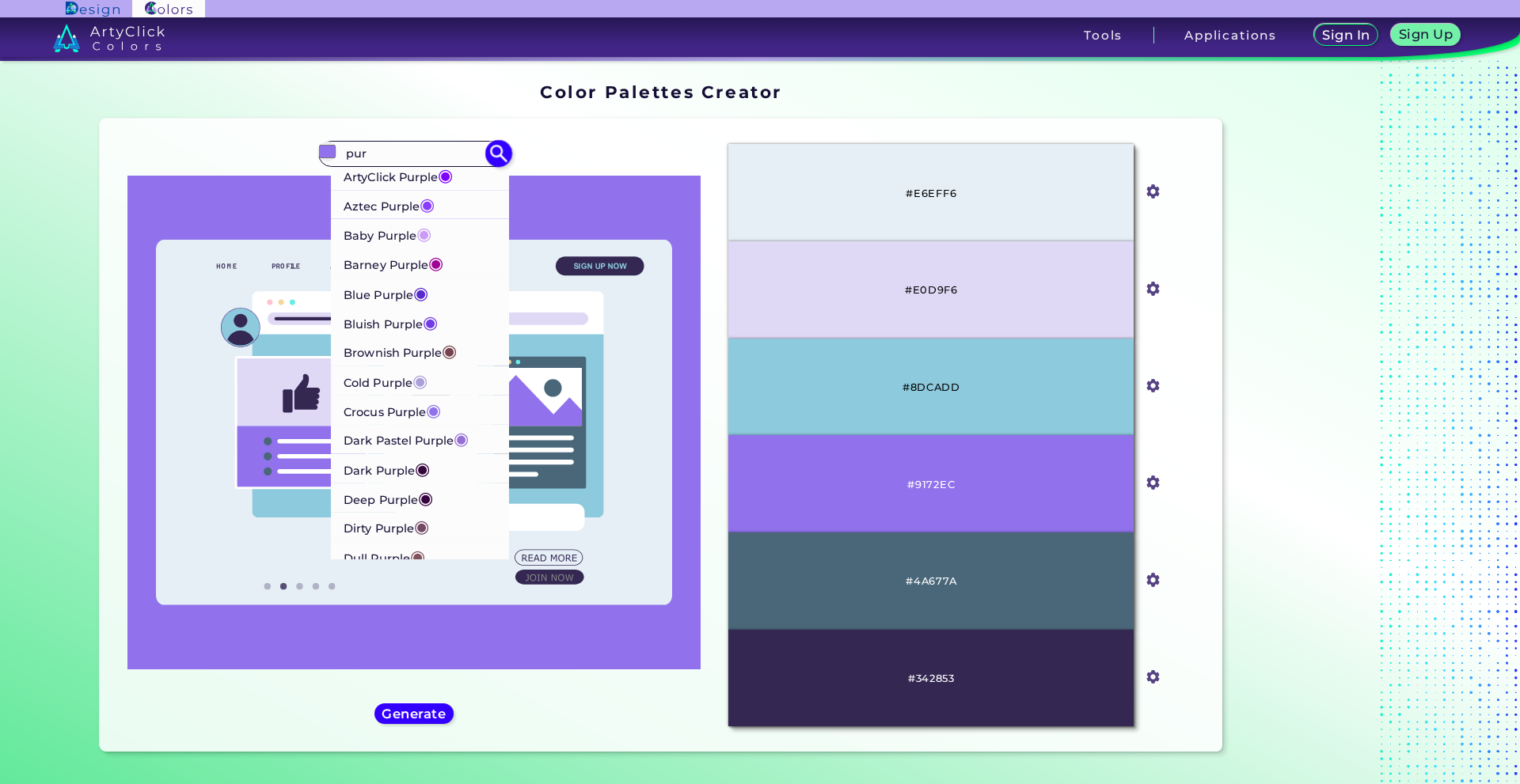
type input "pur"
click at [393, 219] on p "Aztec Purple ◉" at bounding box center [389, 203] width 91 height 30
type input "#893bff"
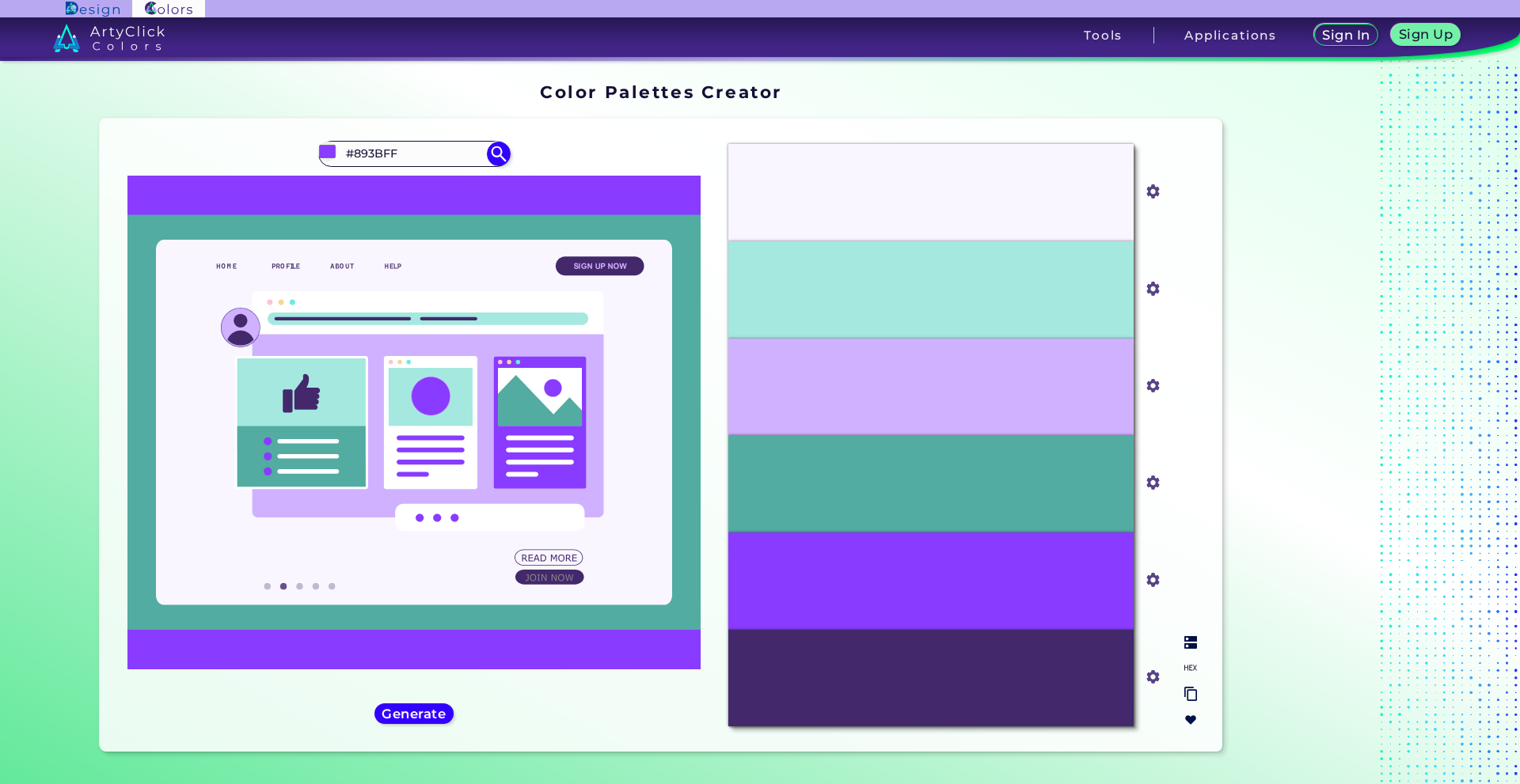
click at [1184, 670] on img at bounding box center [1190, 668] width 13 height 13
drag, startPoint x: 888, startPoint y: 589, endPoint x: 1001, endPoint y: 589, distance: 113.0
click at [1001, 589] on div "#893BFF" at bounding box center [931, 581] width 405 height 97
copy p "#893BFF"
drag, startPoint x: 952, startPoint y: 395, endPoint x: 852, endPoint y: 381, distance: 101.0
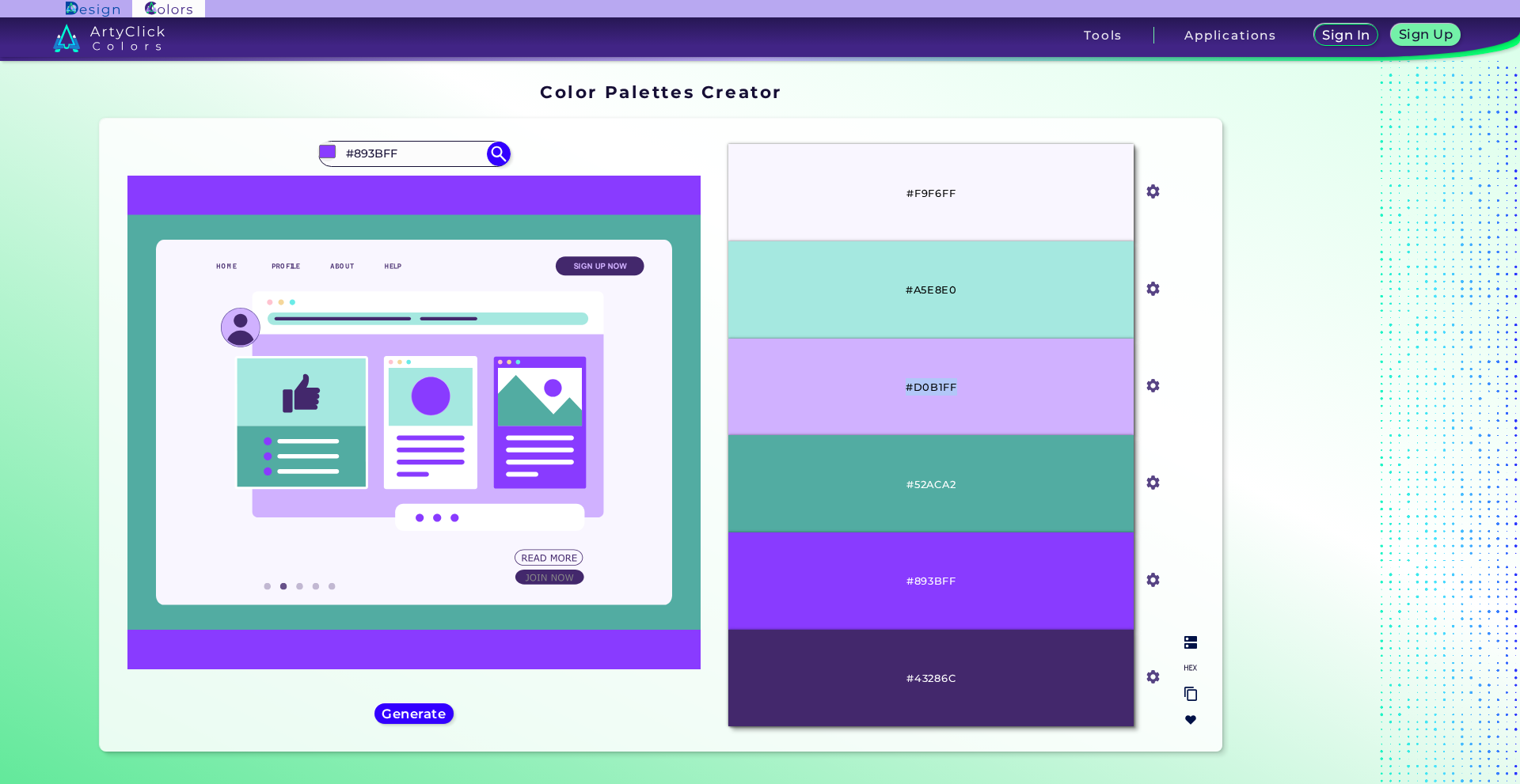
click at [852, 381] on div "#D0B1FF" at bounding box center [931, 388] width 405 height 97
copy p "#D0B1FF"
drag, startPoint x: 452, startPoint y: 160, endPoint x: 267, endPoint y: 160, distance: 185.0
click at [267, 160] on div "#893bff #893BFF ArtyClick Purple ◉ Aztec Purple ◉ Baby Purple ◉ Barney Purple ◉…" at bounding box center [414, 435] width 604 height 608
click at [488, 164] on input "sandal" at bounding box center [414, 154] width 148 height 22
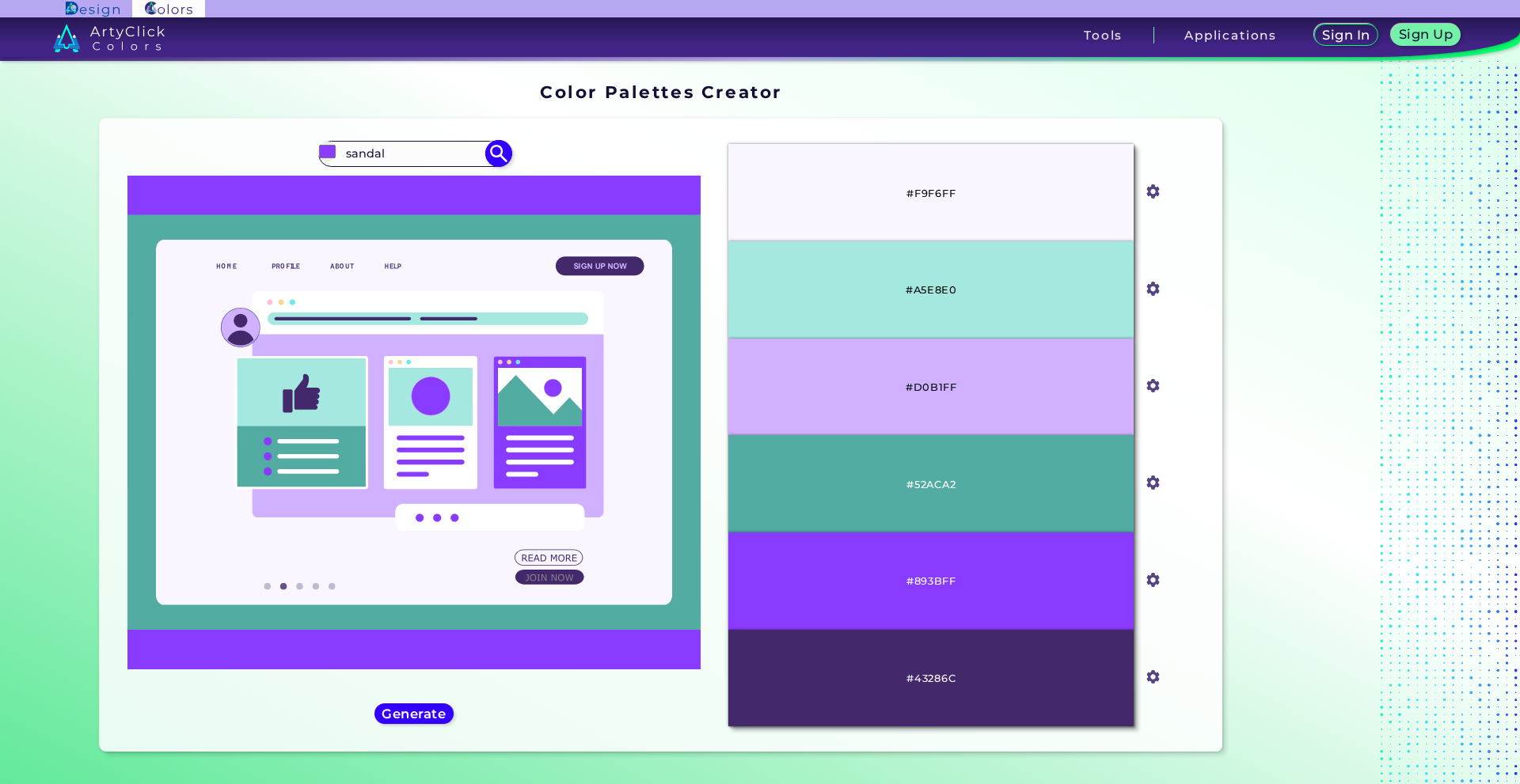
click at [393, 164] on input "sandal" at bounding box center [414, 154] width 148 height 22
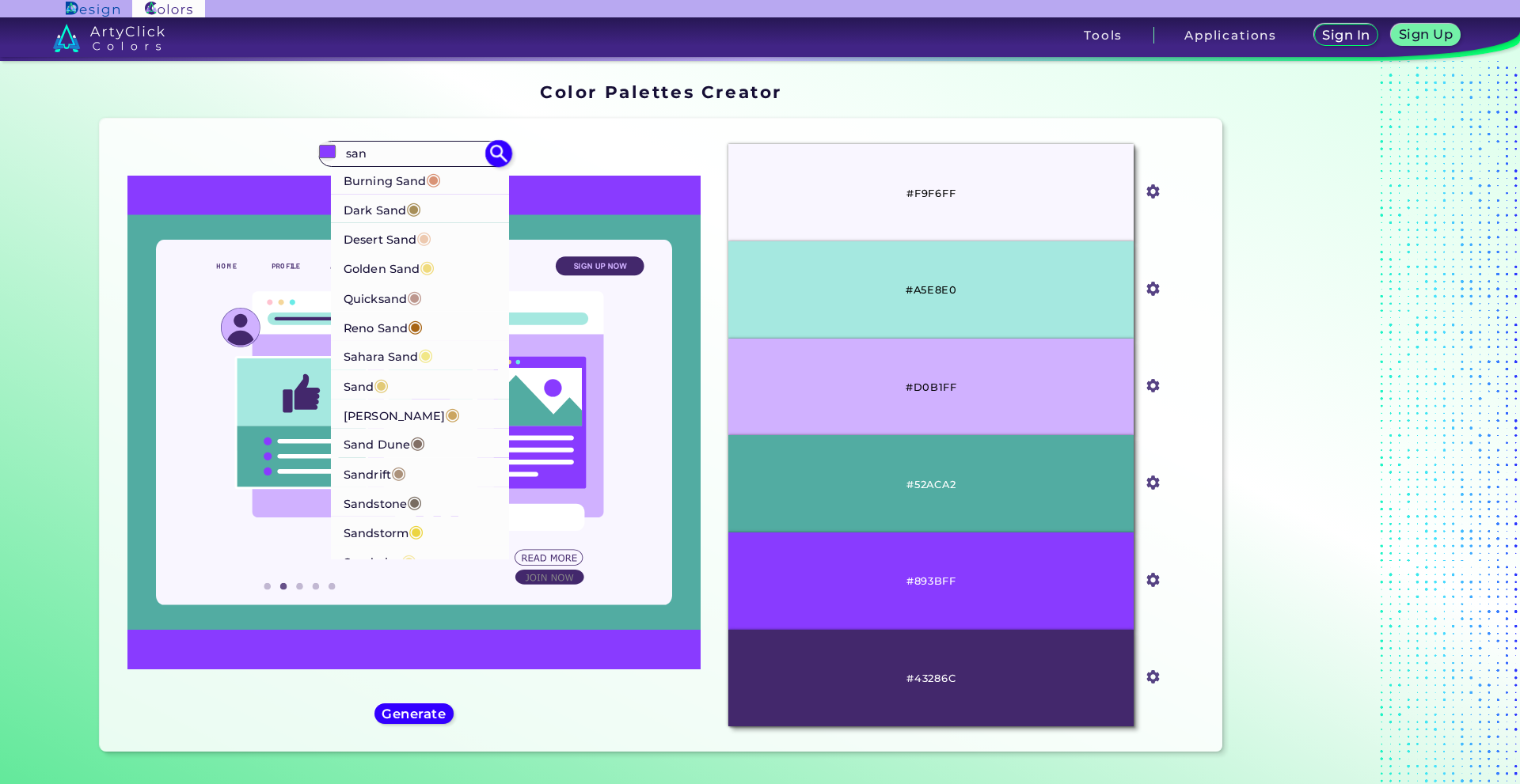
type input "san"
click at [396, 252] on p "Desert Sand ◉" at bounding box center [388, 237] width 88 height 30
type input "#edc9af"
type input "#EDC9AF"
